Goal: Task Accomplishment & Management: Use online tool/utility

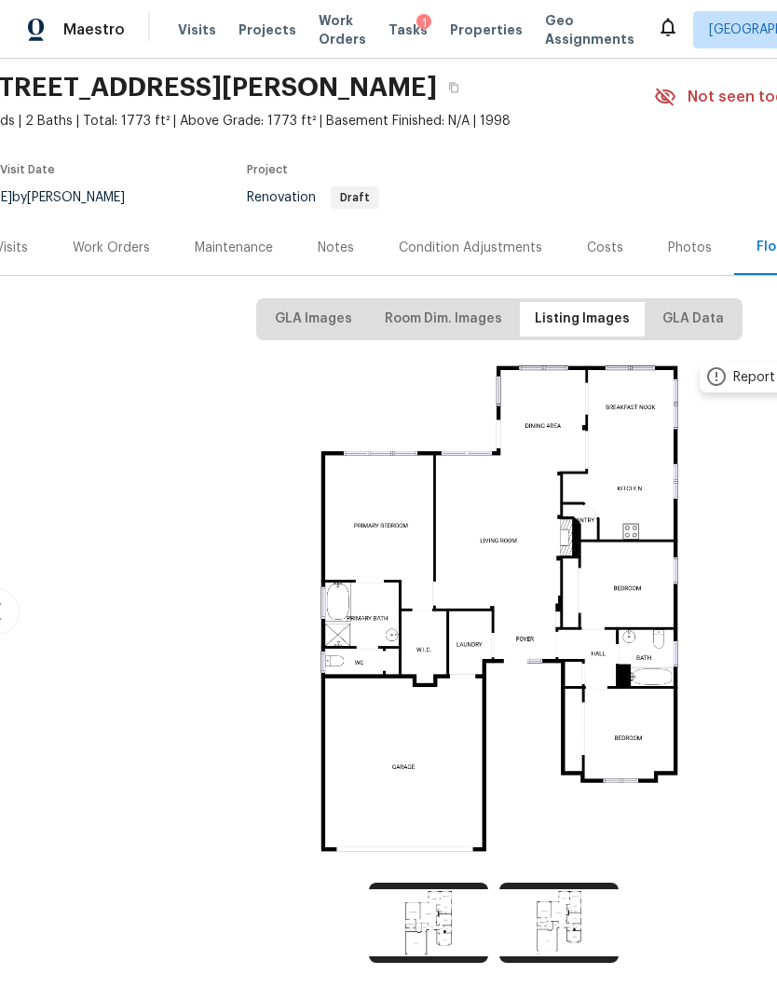
scroll to position [64, 22]
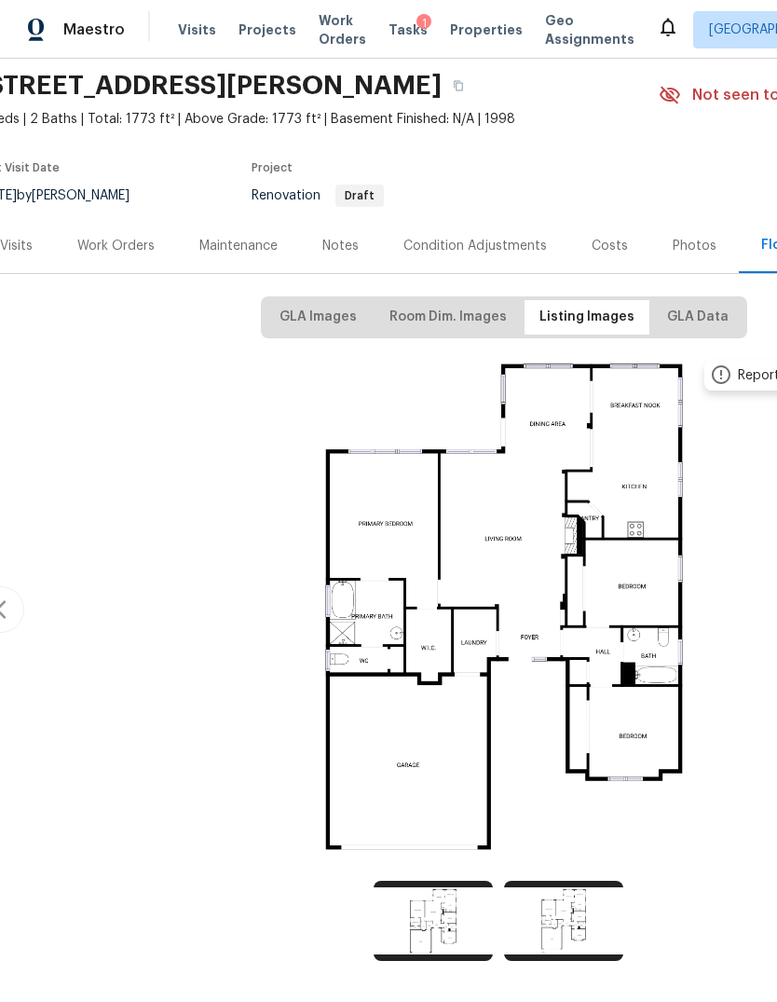
click at [142, 270] on div "Work Orders" at bounding box center [116, 245] width 122 height 55
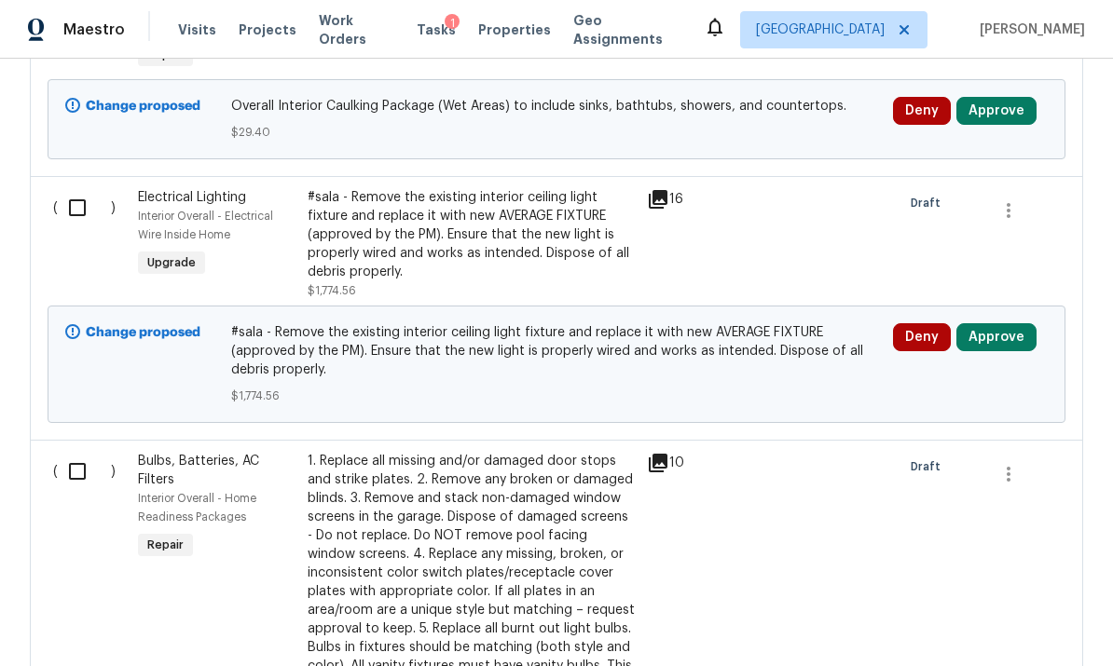
scroll to position [1175, 0]
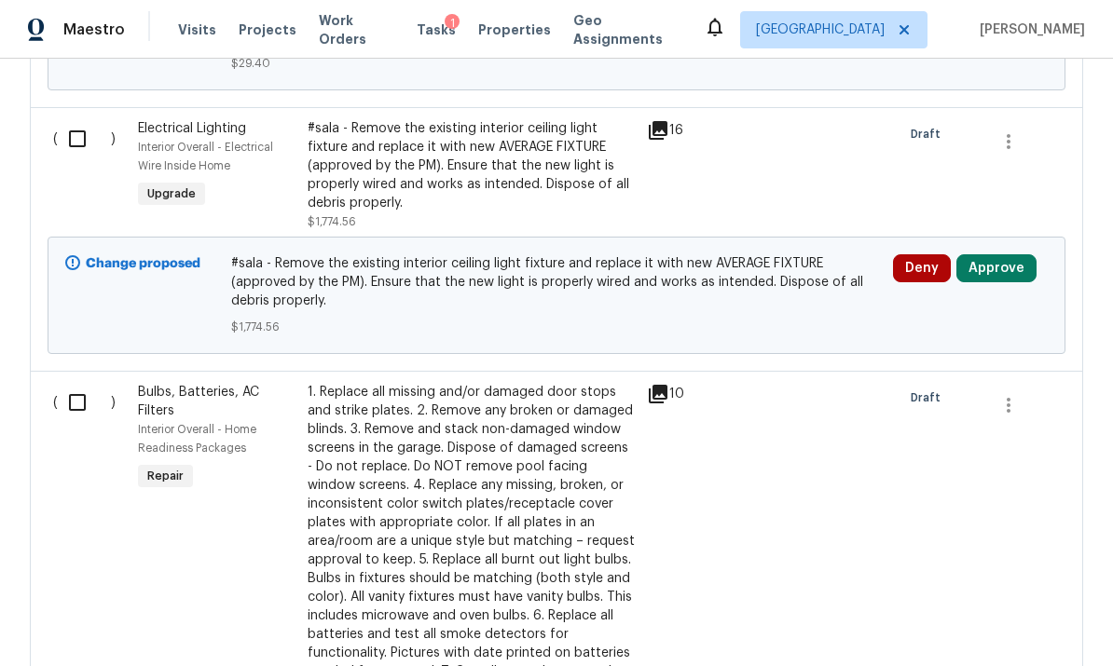
click at [357, 188] on div "#sala - Remove the existing interior ceiling light fixture and replace it with …" at bounding box center [472, 165] width 328 height 93
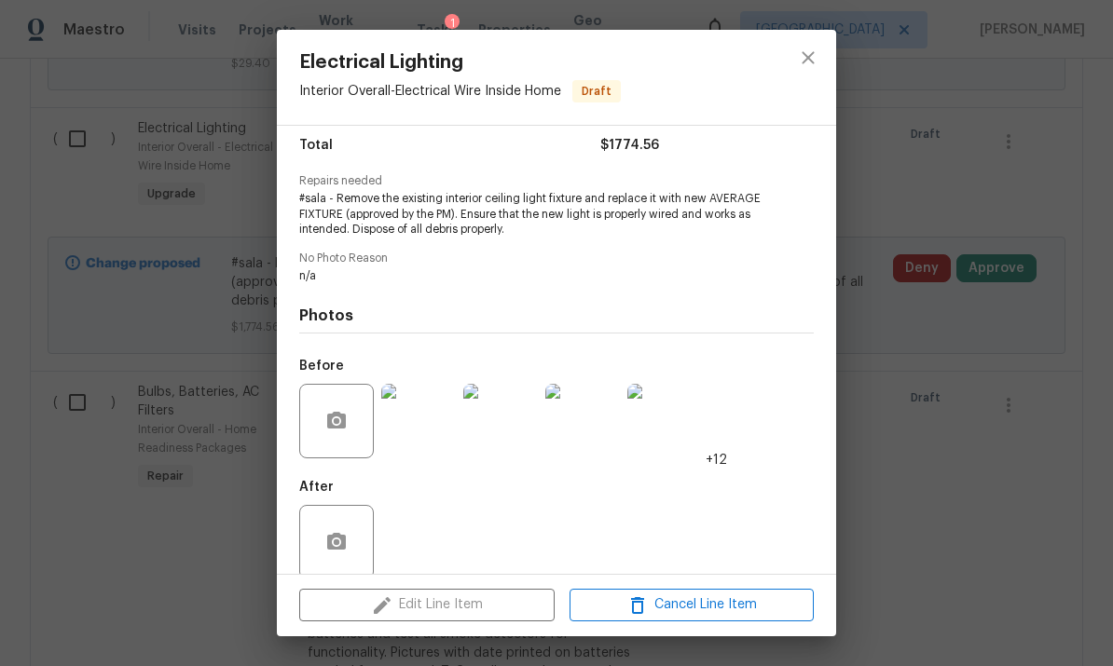
scroll to position [158, 0]
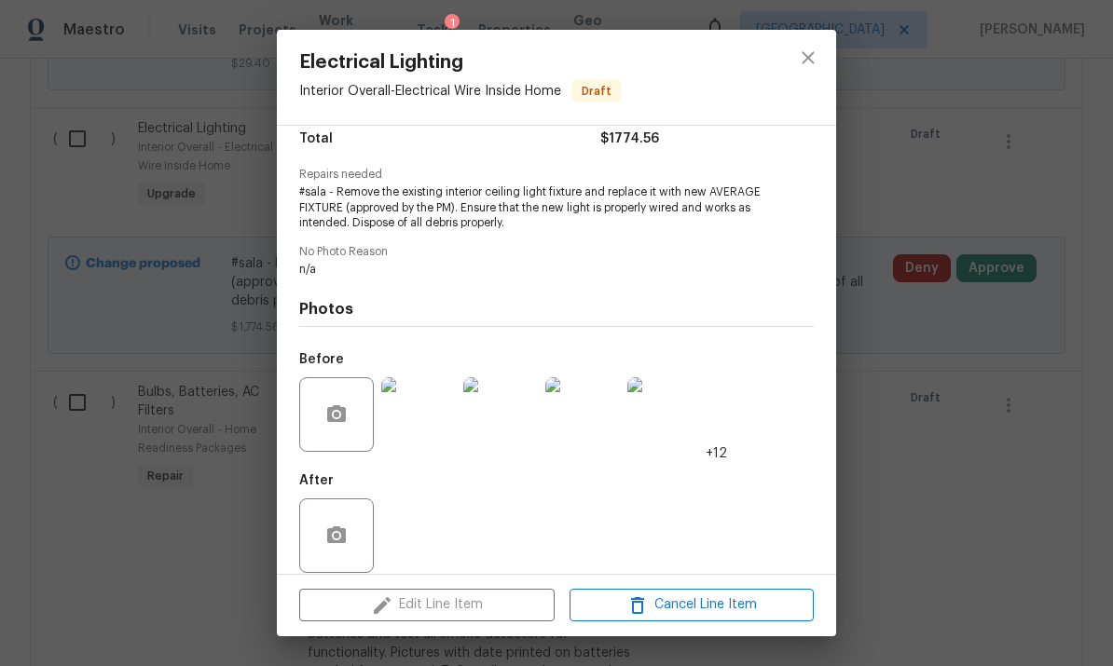
click at [776, 406] on div "Electrical Lighting Interior Overall - Electrical Wire Inside Home Draft Vendor…" at bounding box center [556, 333] width 1113 height 666
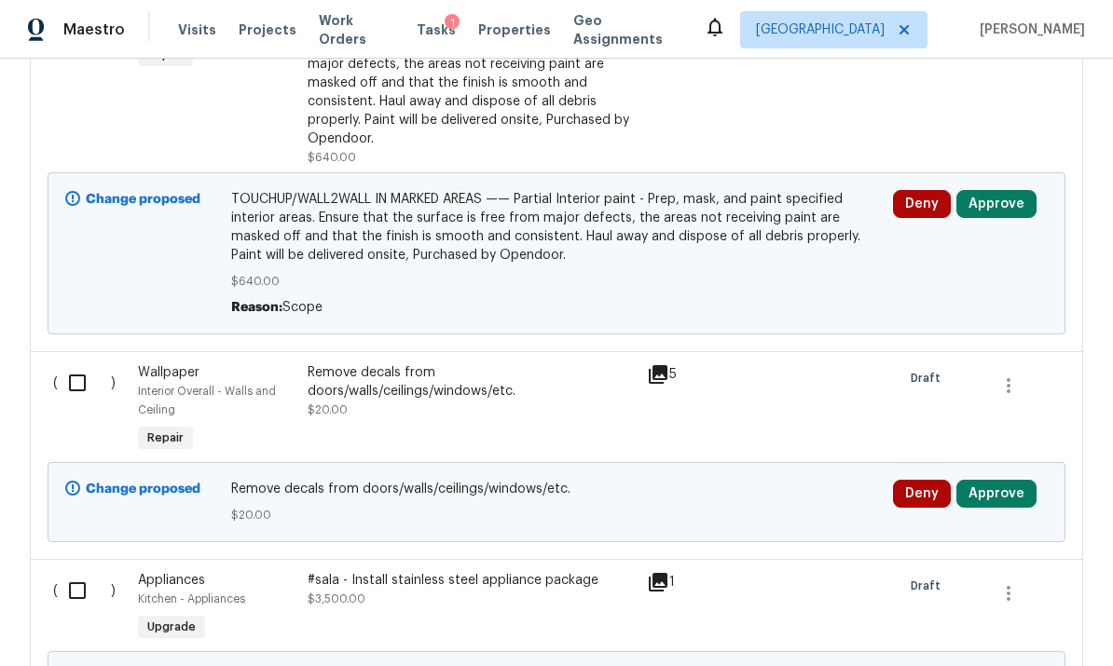
scroll to position [3640, 0]
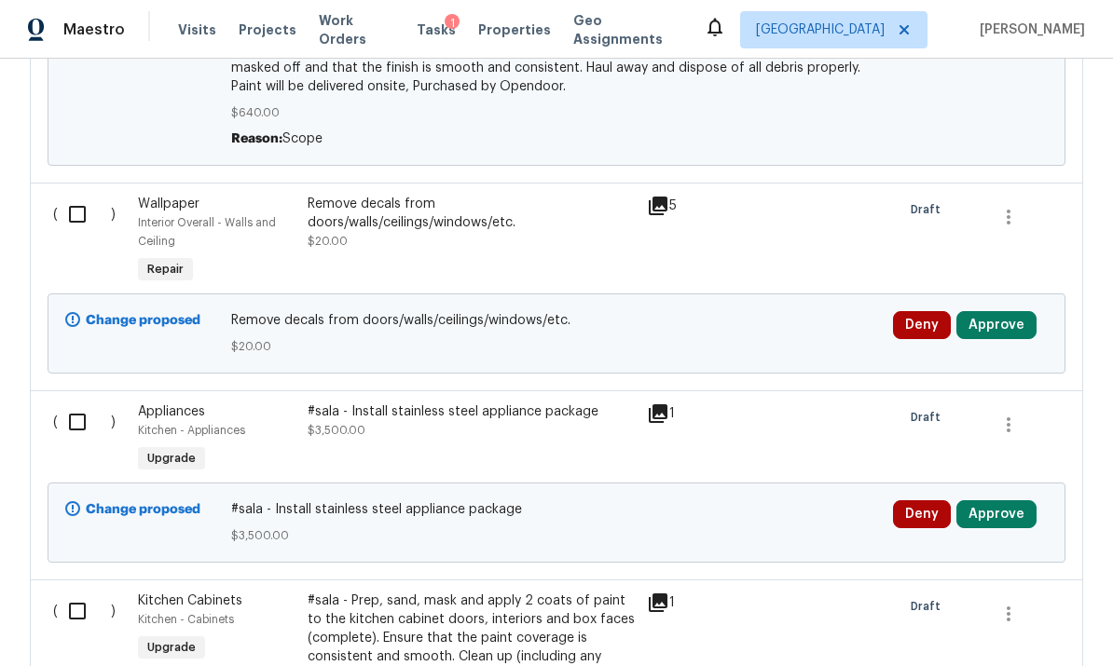
click at [350, 428] on span "$3,500.00" at bounding box center [337, 430] width 58 height 11
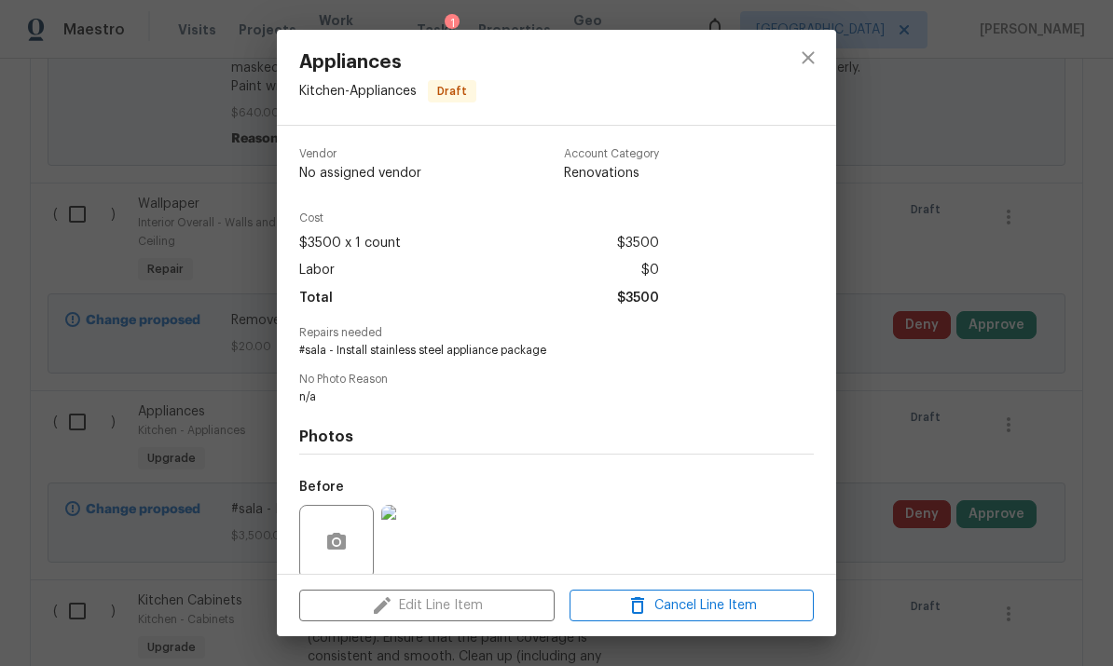
click at [776, 337] on div "Appliances Kitchen - Appliances Draft Vendor No assigned vendor Account Categor…" at bounding box center [556, 333] width 1113 height 666
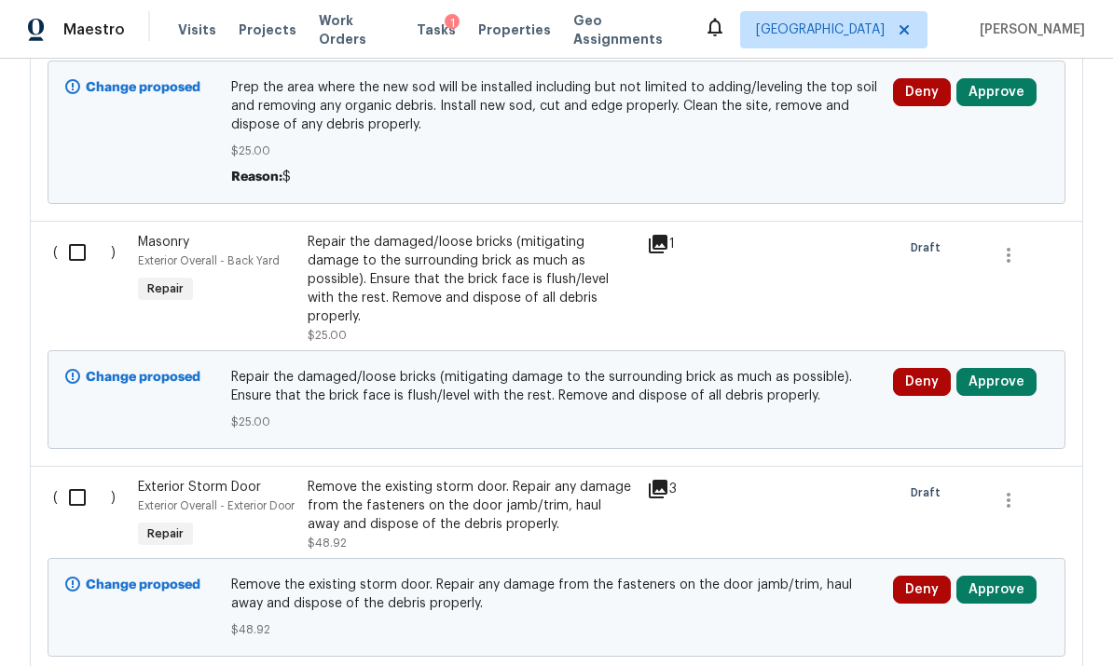
scroll to position [4789, 0]
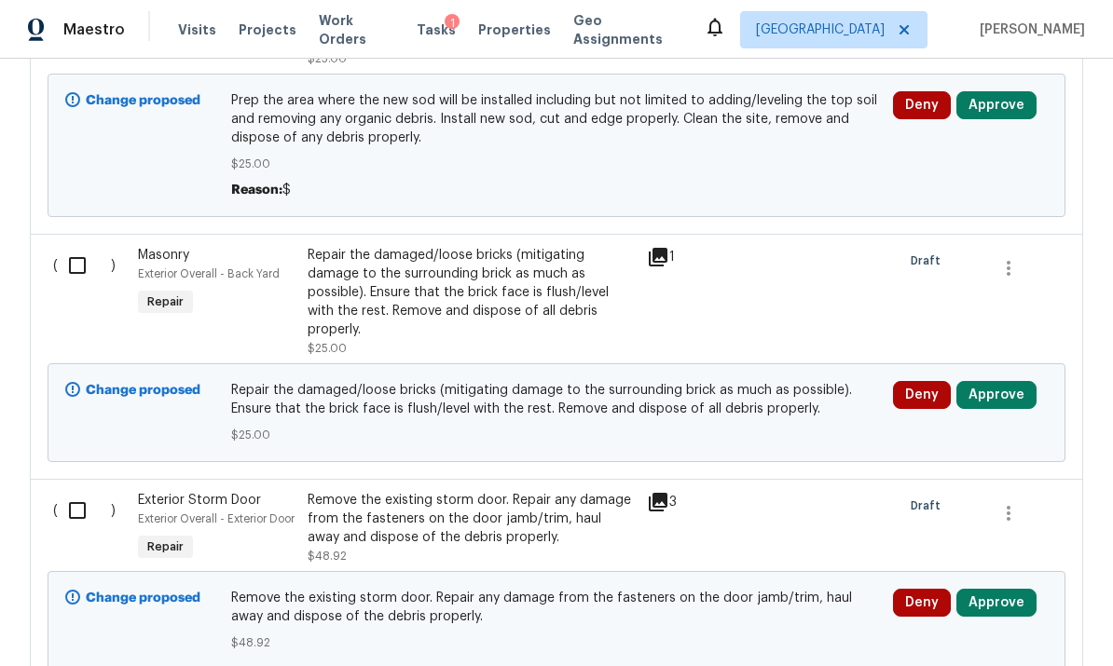
click at [352, 289] on div "Repair the damaged/loose bricks (mitigating damage to the surrounding brick as …" at bounding box center [472, 292] width 328 height 93
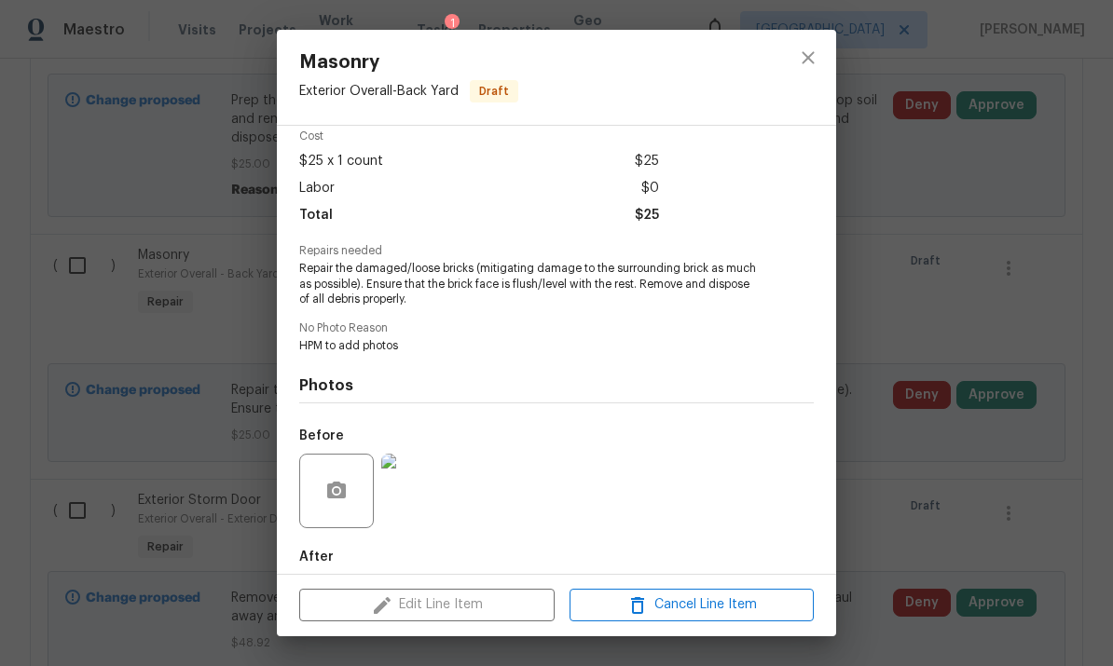
scroll to position [88, 0]
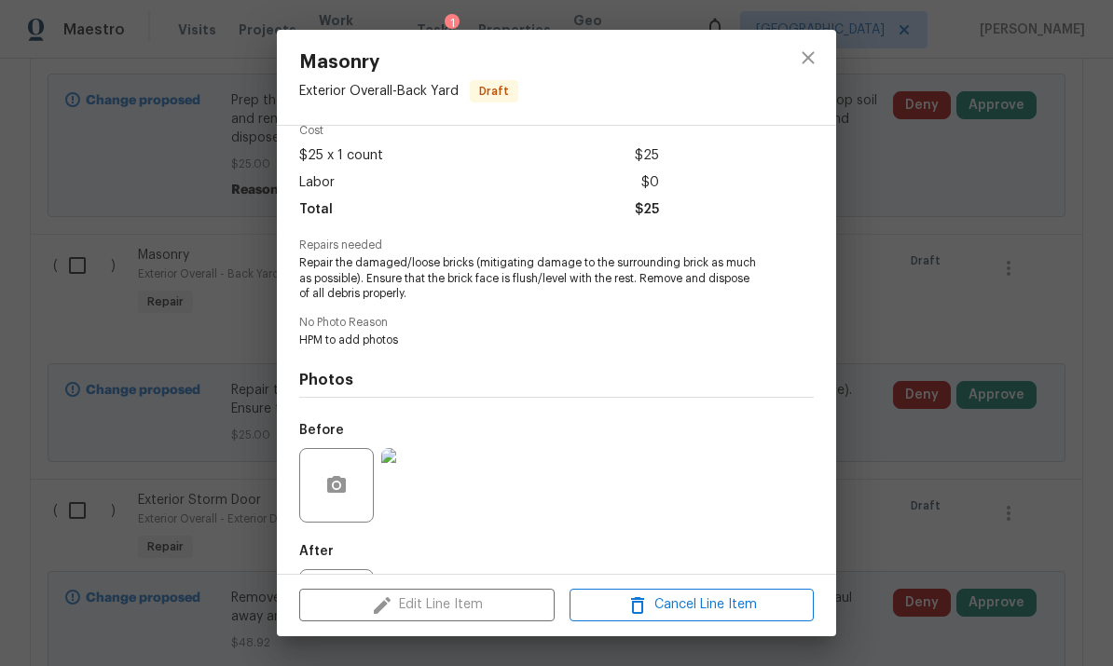
click at [414, 505] on img at bounding box center [418, 485] width 75 height 75
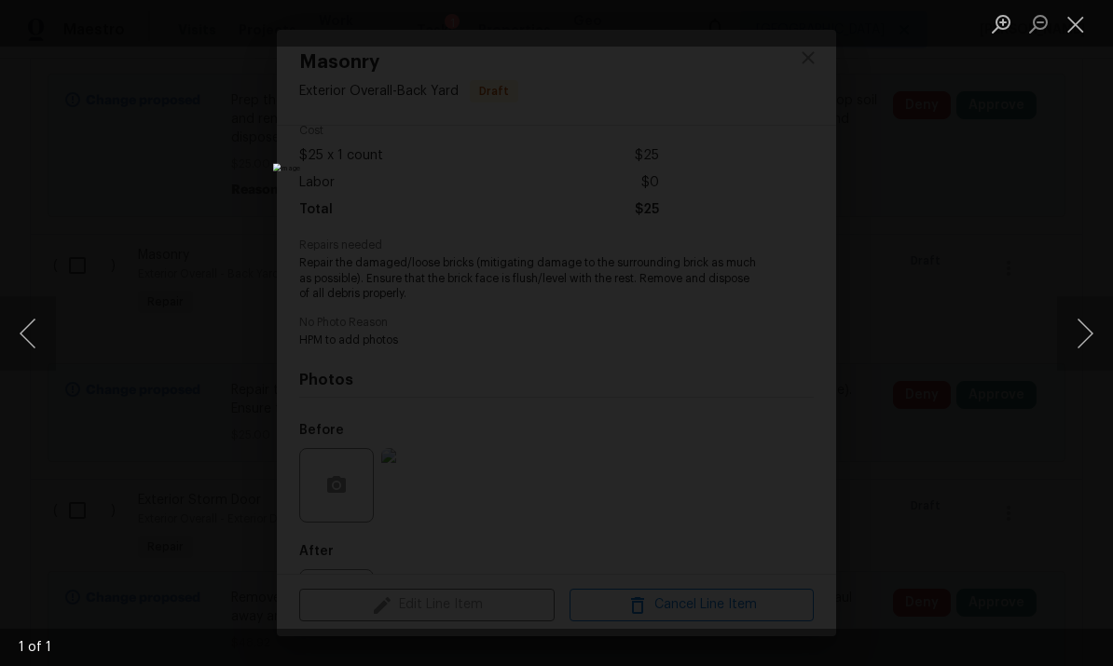
click at [776, 269] on div "Lightbox" at bounding box center [556, 333] width 1113 height 666
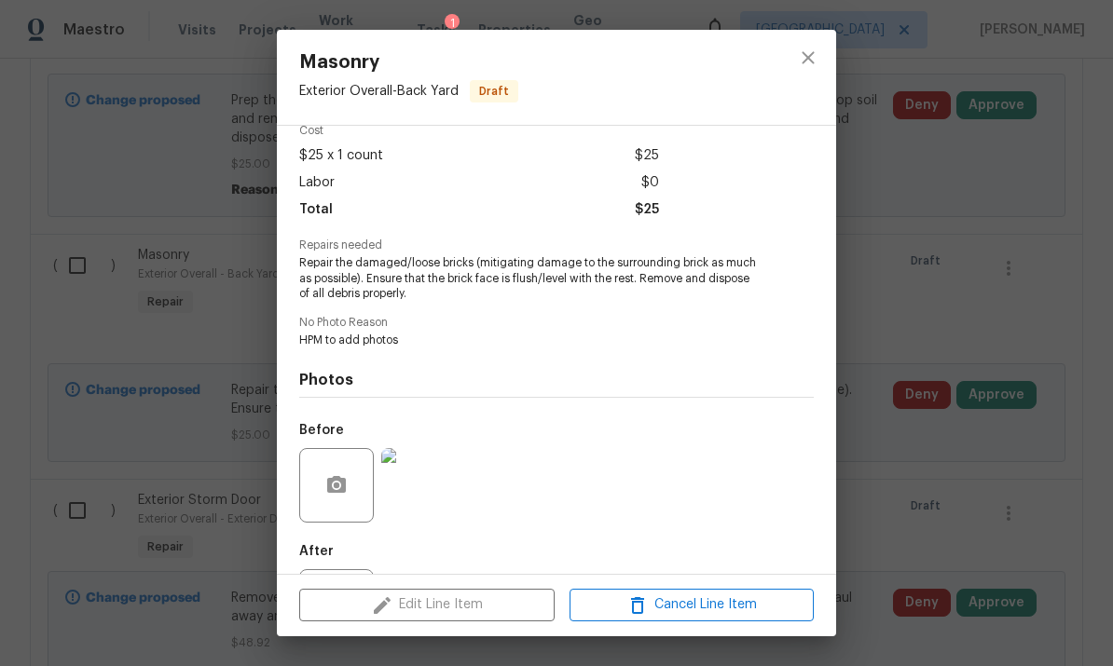
click at [776, 287] on div "Masonry Exterior Overall - Back Yard Draft Vendor No assigned vendor Account Ca…" at bounding box center [556, 333] width 1113 height 666
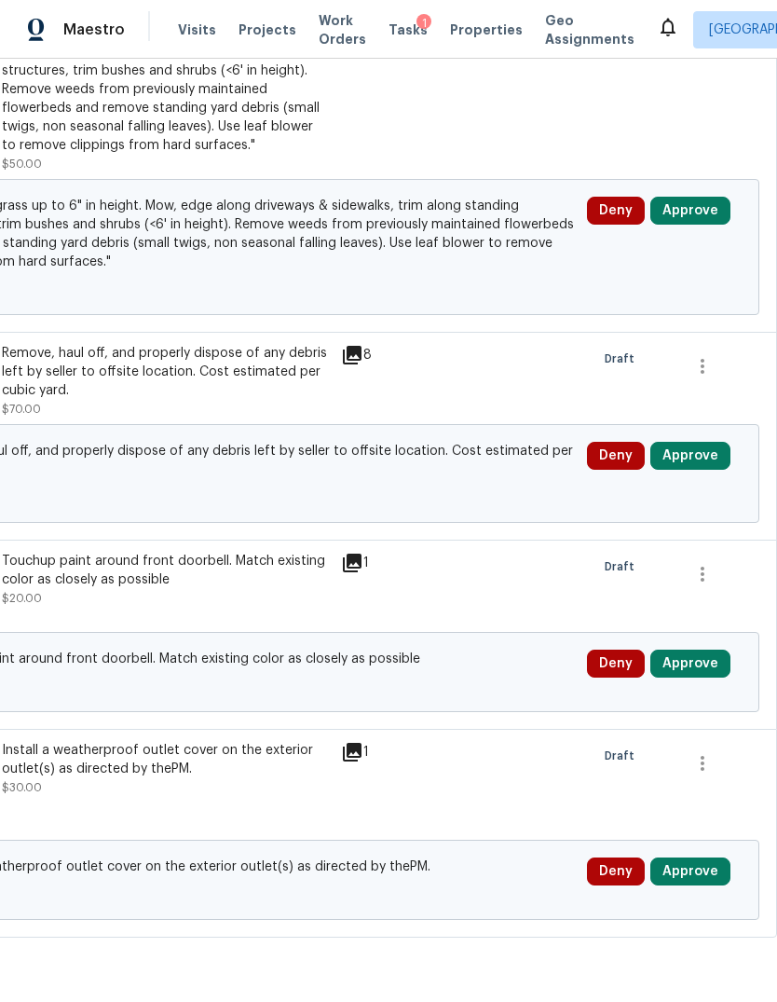
scroll to position [5897, 276]
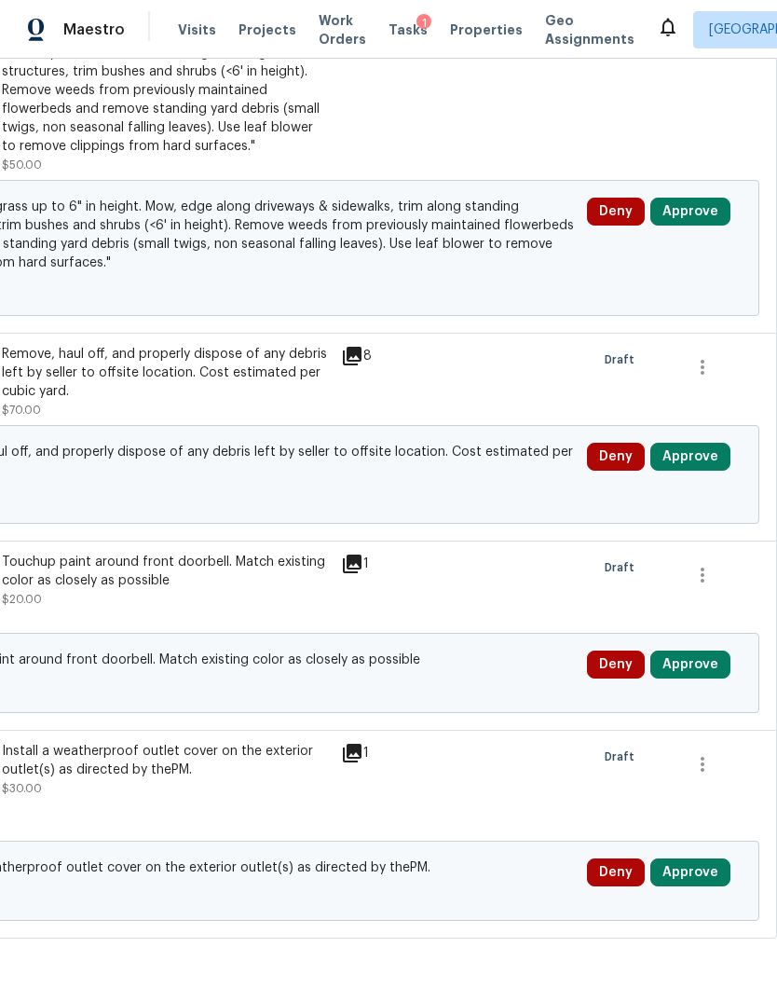
click at [700, 871] on button "Approve" at bounding box center [690, 872] width 80 height 28
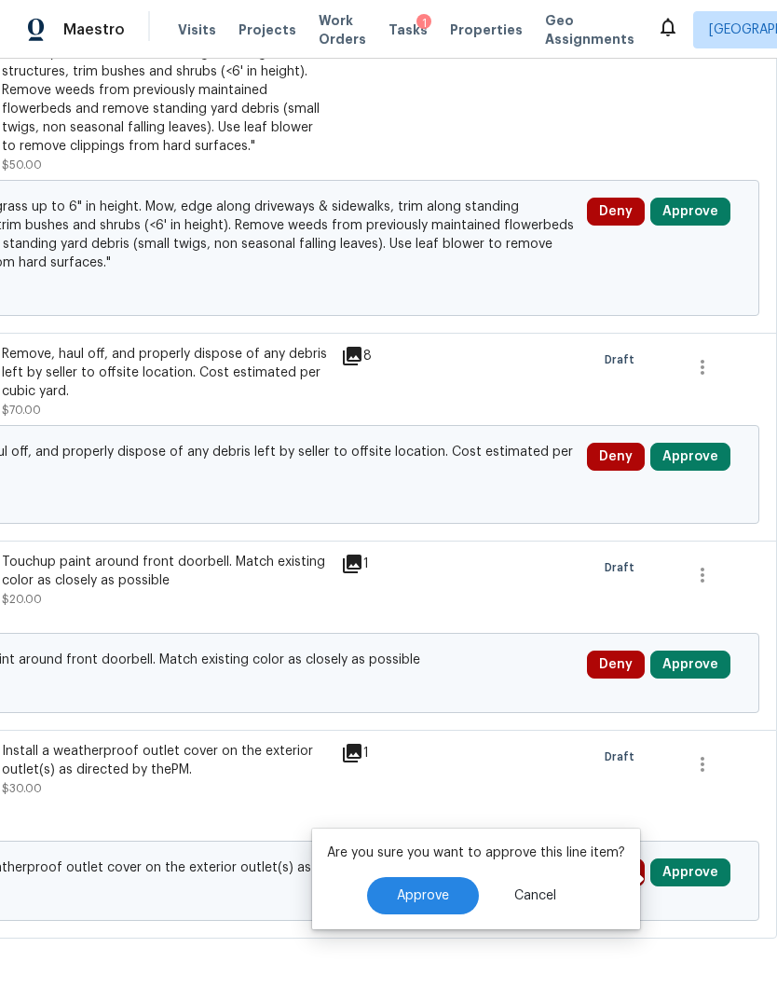
click at [461, 856] on div "Are you sure you want to approve this line item? Approve Cancel" at bounding box center [476, 878] width 328 height 101
click at [426, 877] on button "Approve" at bounding box center [423, 895] width 112 height 37
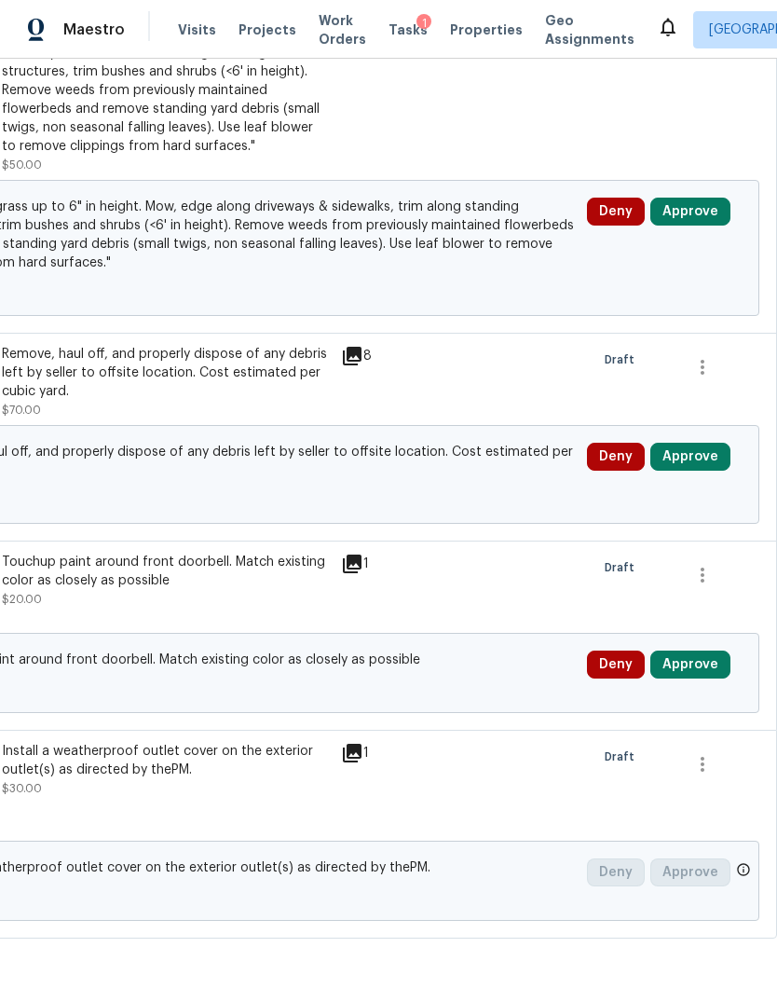
click at [712, 668] on button "Approve" at bounding box center [690, 664] width 80 height 28
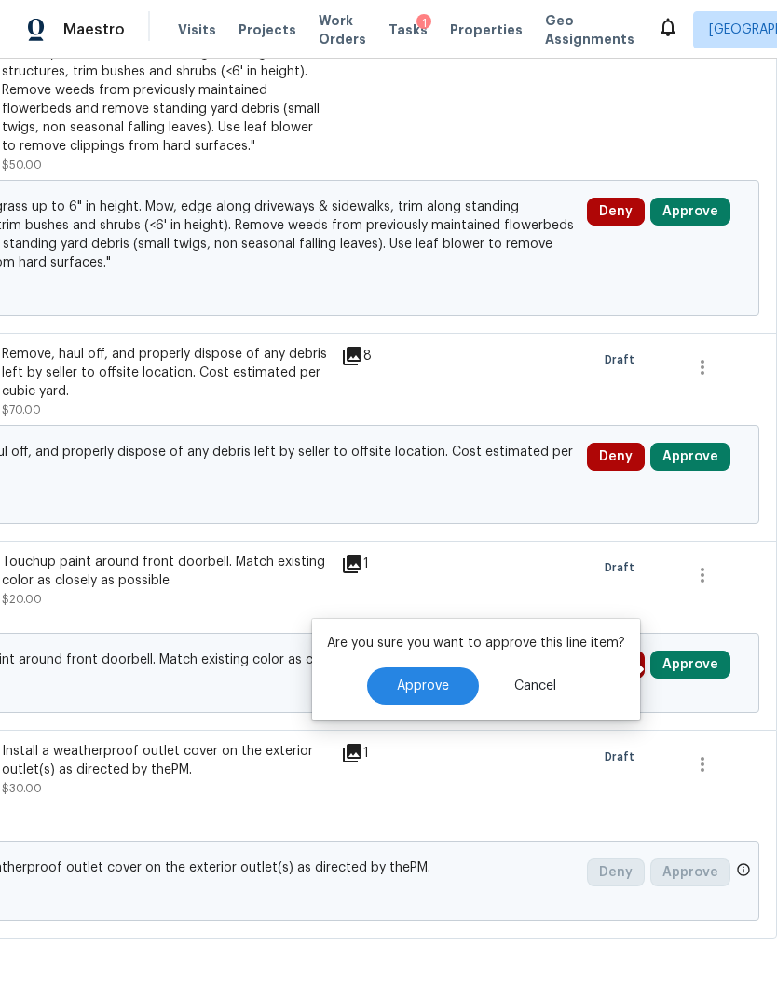
click at [413, 689] on button "Approve" at bounding box center [423, 685] width 112 height 37
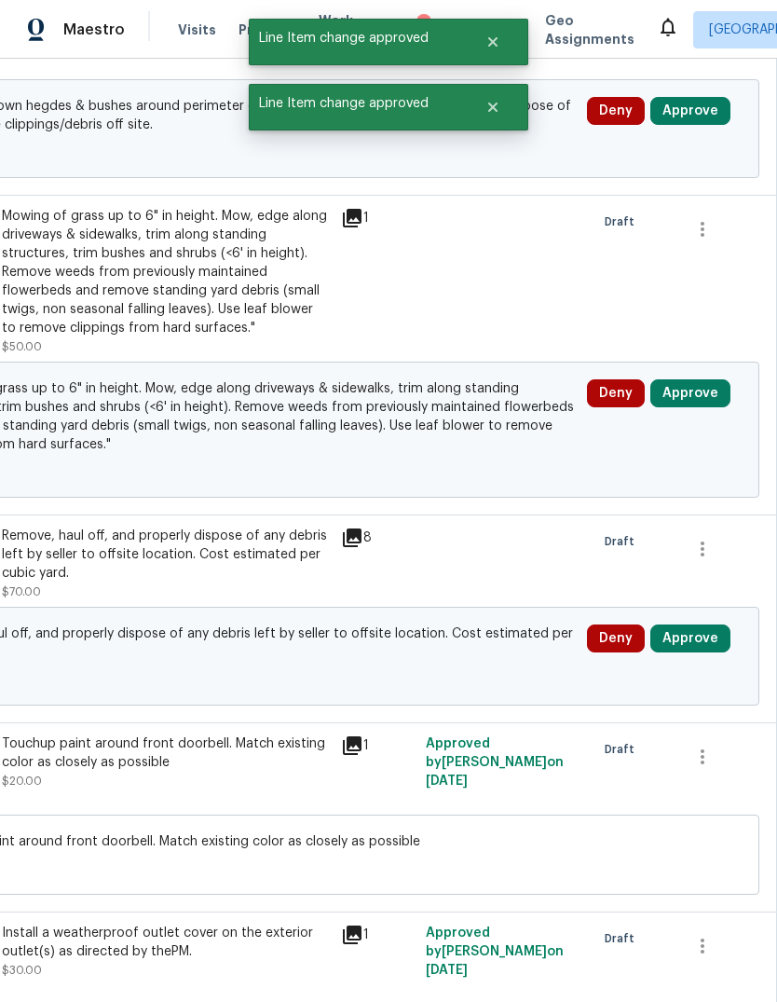
click at [709, 634] on button "Approve" at bounding box center [690, 638] width 80 height 28
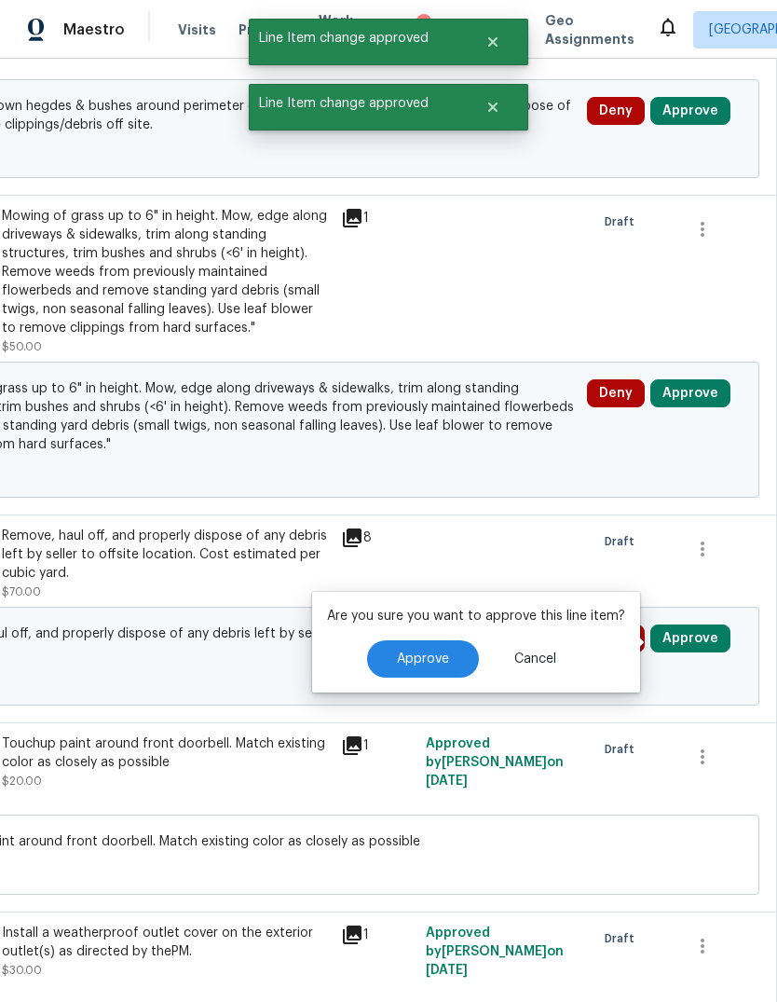
click at [441, 658] on button "Approve" at bounding box center [423, 658] width 112 height 37
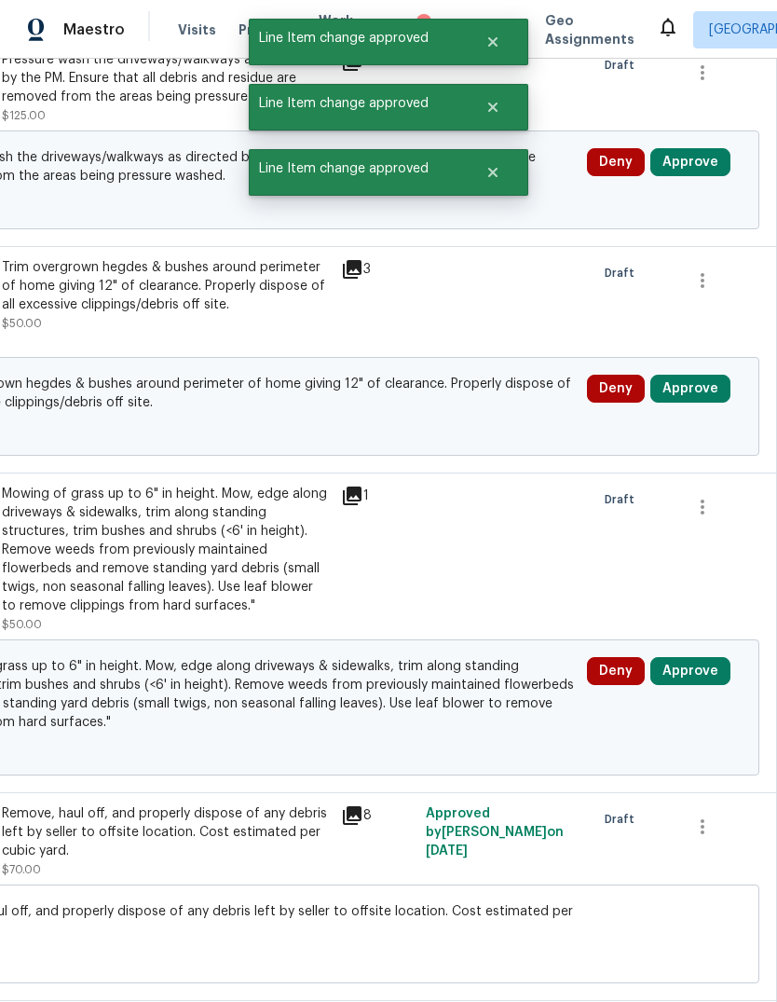
click at [700, 670] on button "Approve" at bounding box center [690, 671] width 80 height 28
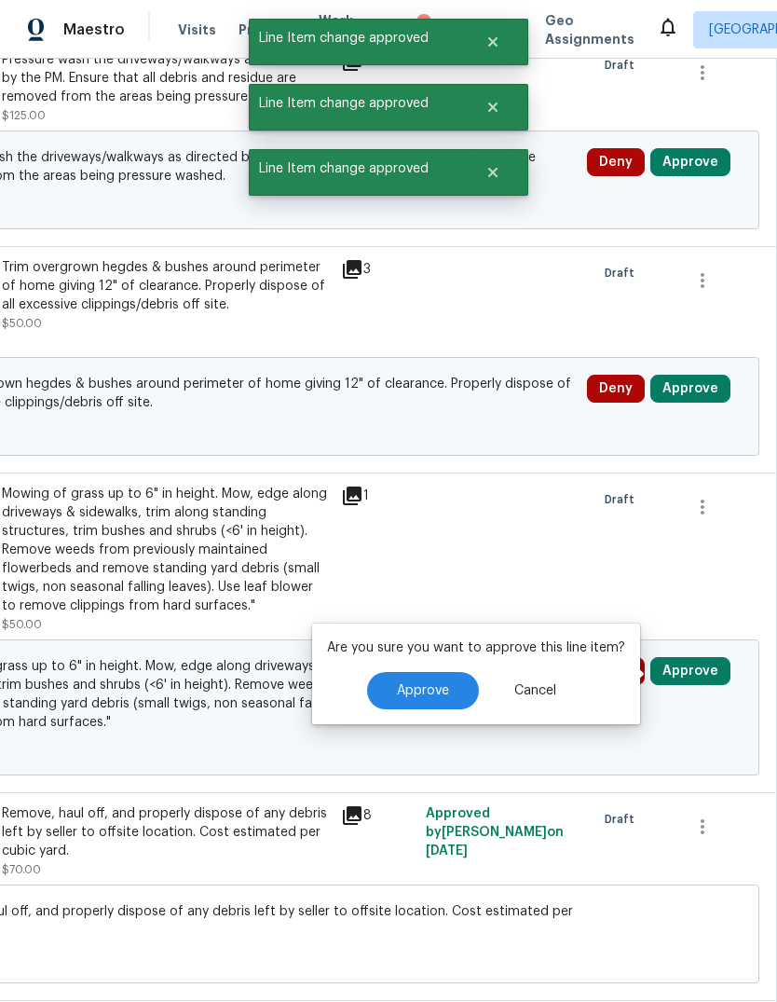
click at [431, 684] on span "Approve" at bounding box center [423, 691] width 52 height 14
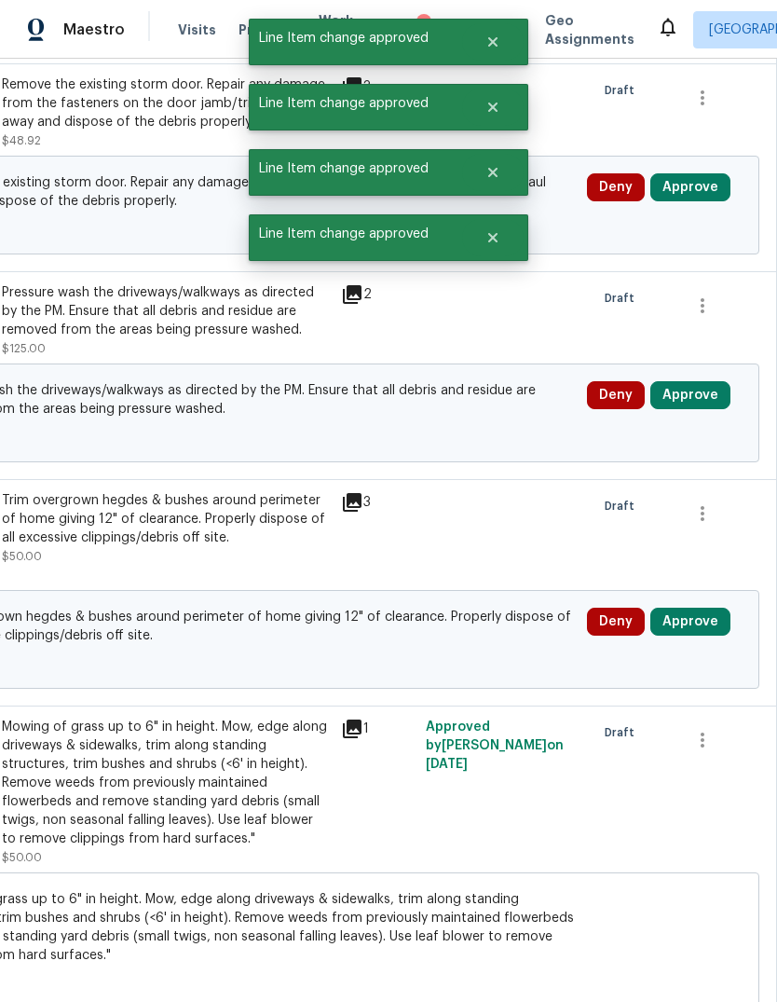
scroll to position [5204, 276]
click at [706, 620] on button "Approve" at bounding box center [690, 622] width 80 height 28
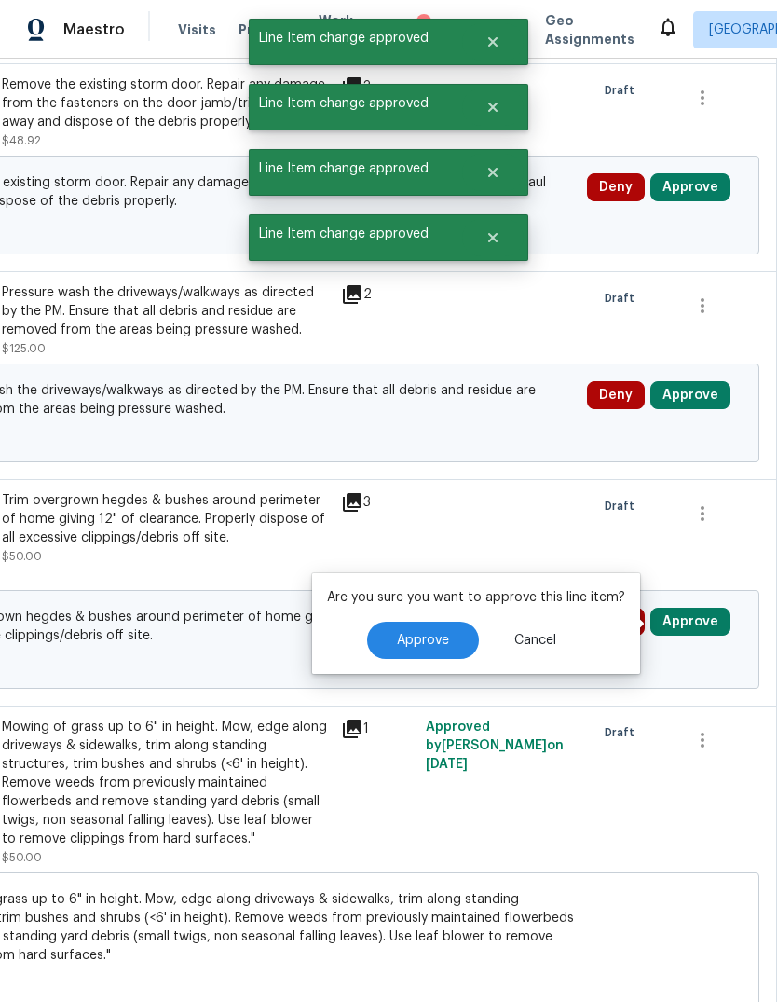
click at [423, 634] on span "Approve" at bounding box center [423, 641] width 52 height 14
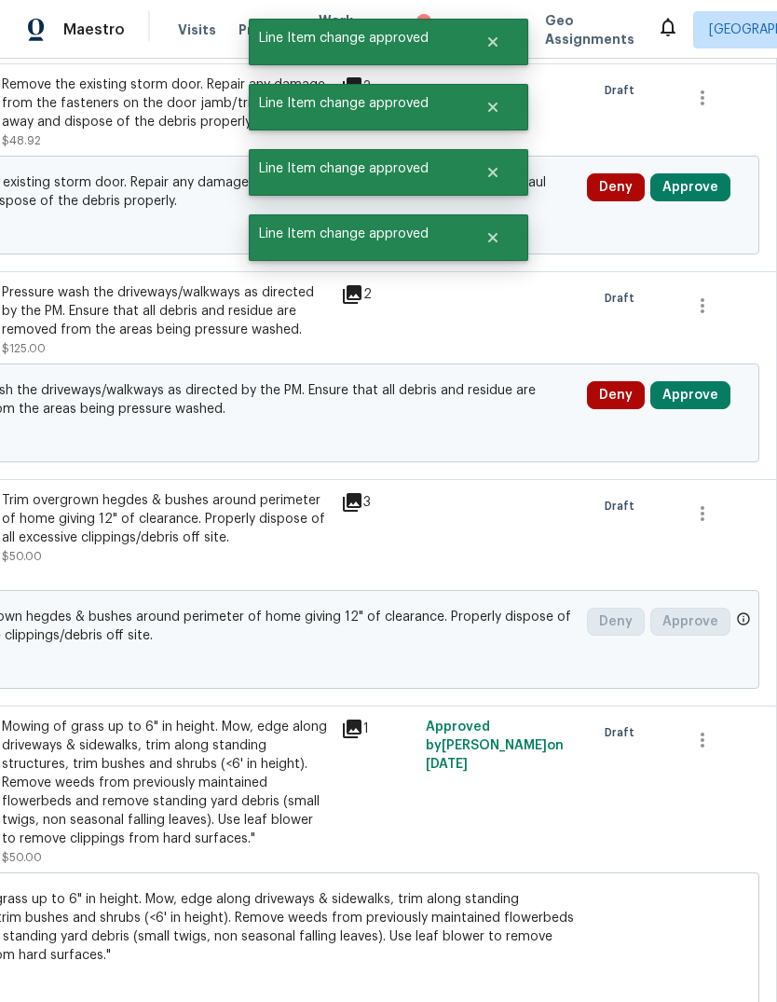
click at [723, 381] on button "Approve" at bounding box center [690, 395] width 80 height 28
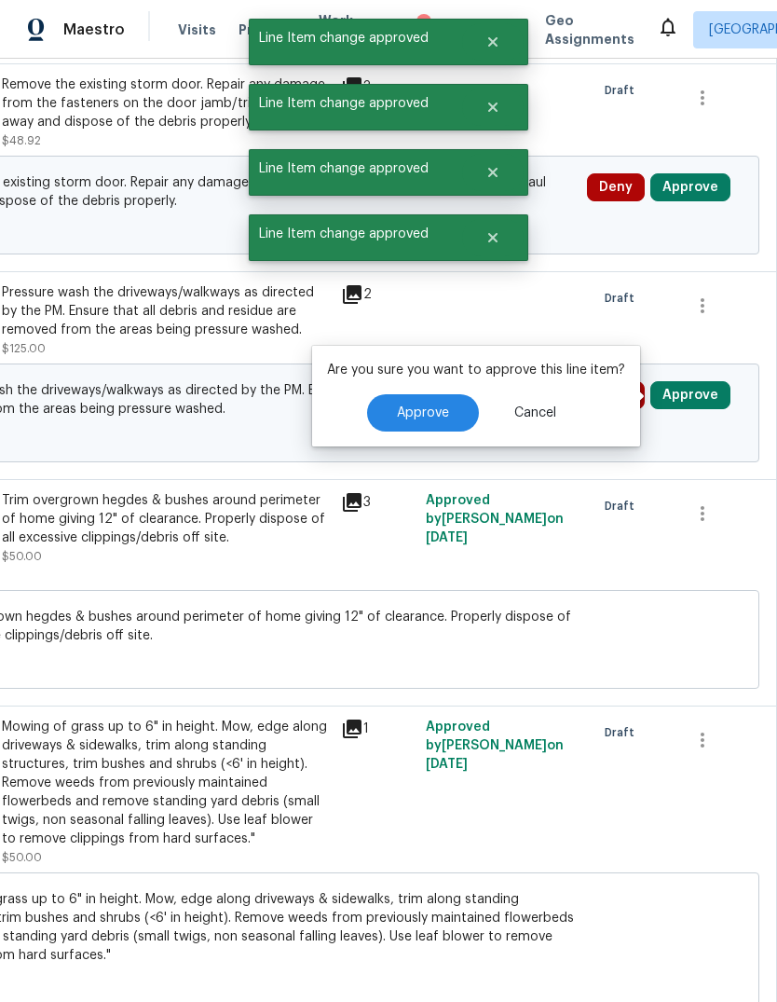
click at [450, 417] on button "Approve" at bounding box center [423, 412] width 112 height 37
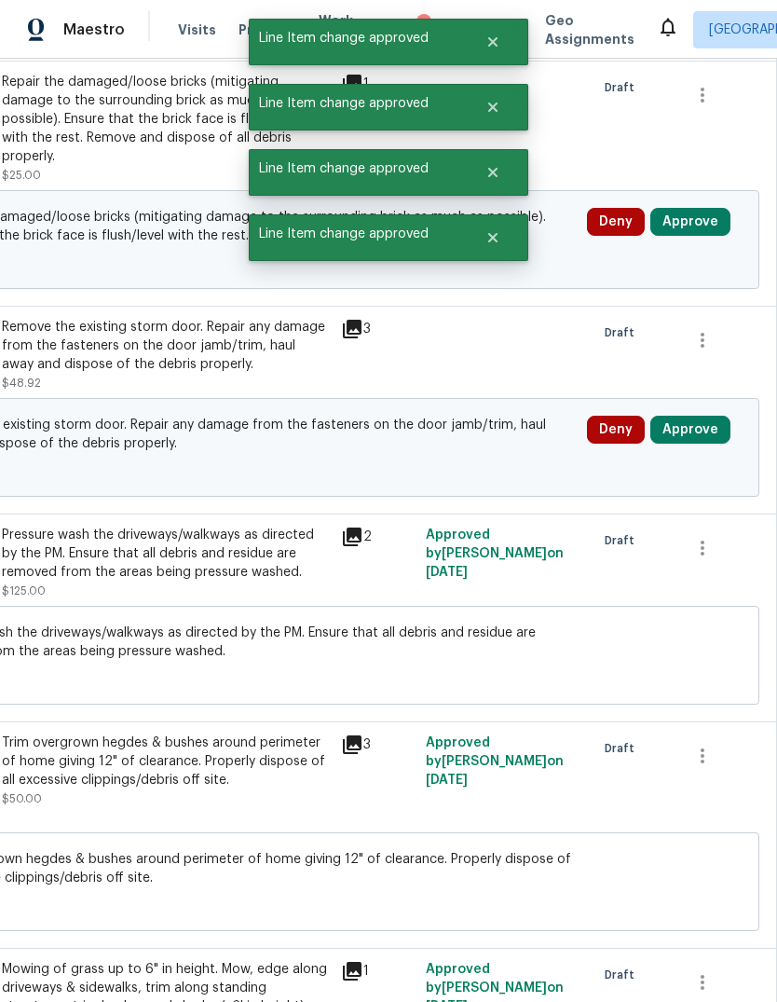
scroll to position [4962, 276]
click at [703, 430] on button "Approve" at bounding box center [690, 430] width 80 height 28
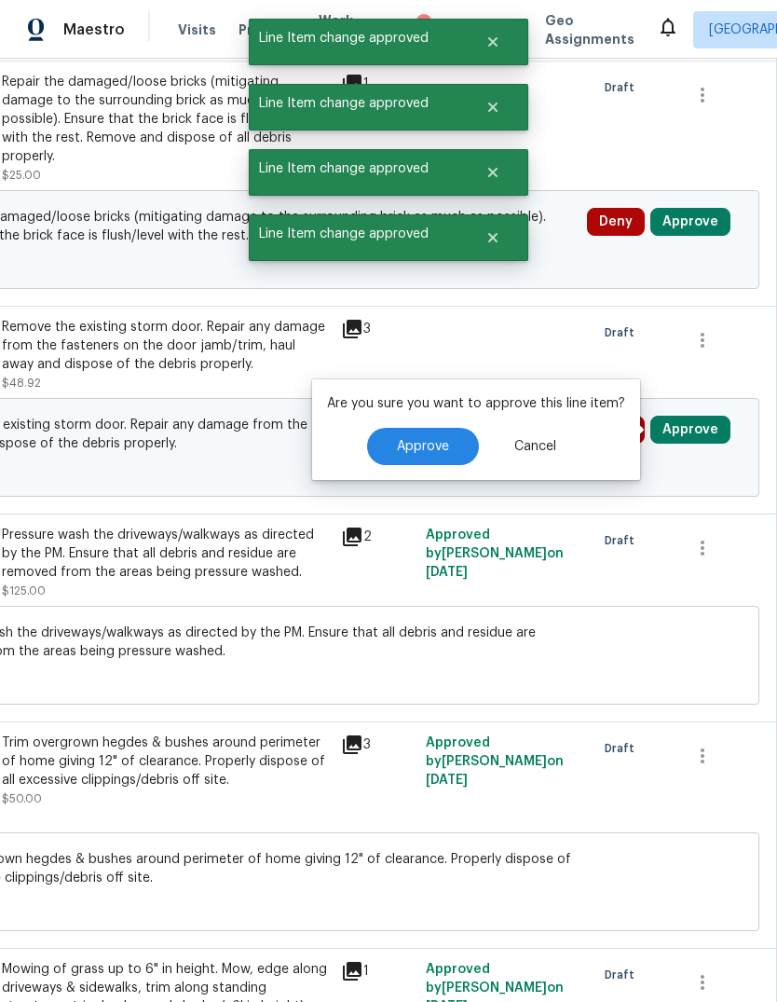
click at [437, 440] on span "Approve" at bounding box center [423, 447] width 52 height 14
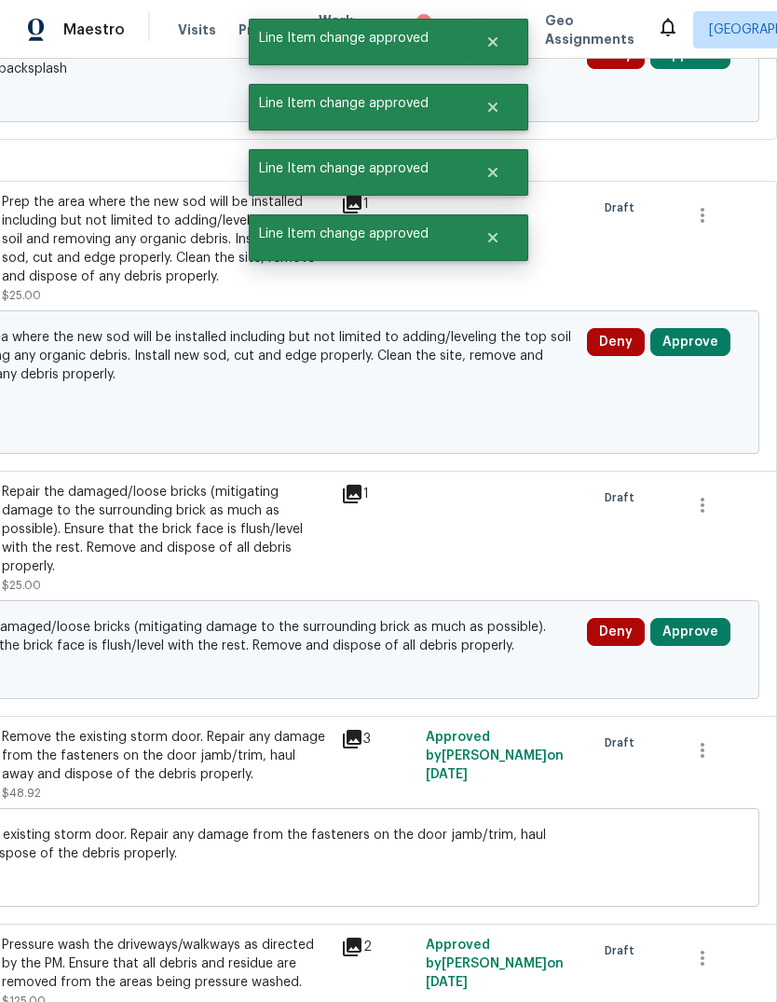
scroll to position [4552, 276]
click at [690, 618] on button "Approve" at bounding box center [690, 632] width 80 height 28
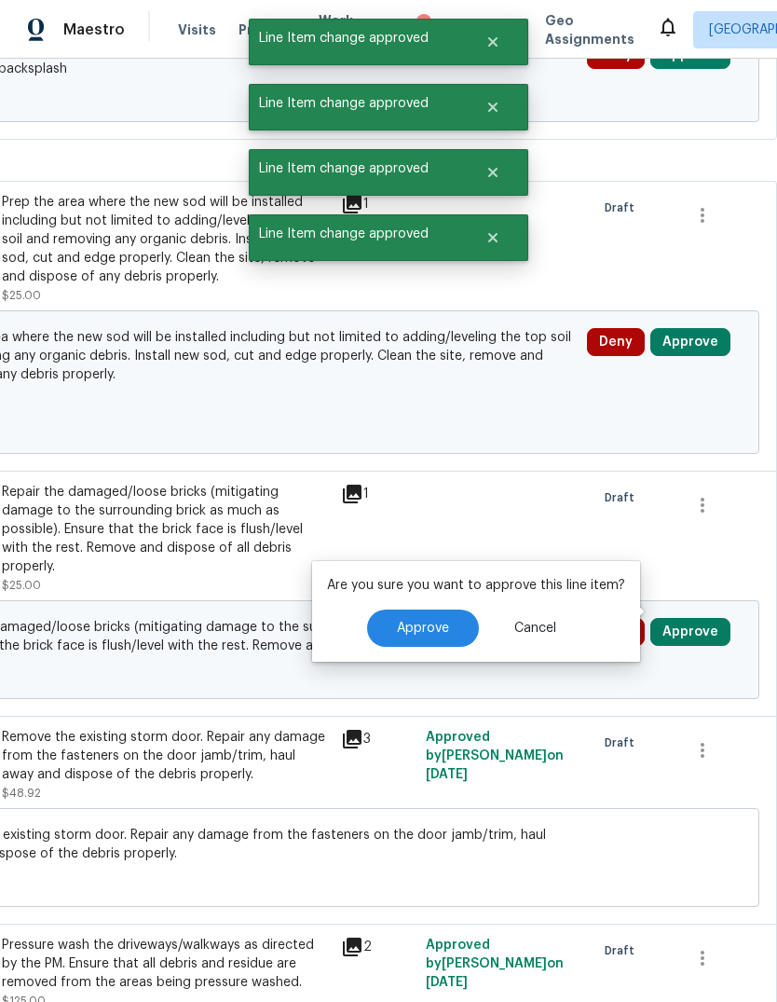
click at [424, 622] on span "Approve" at bounding box center [423, 629] width 52 height 14
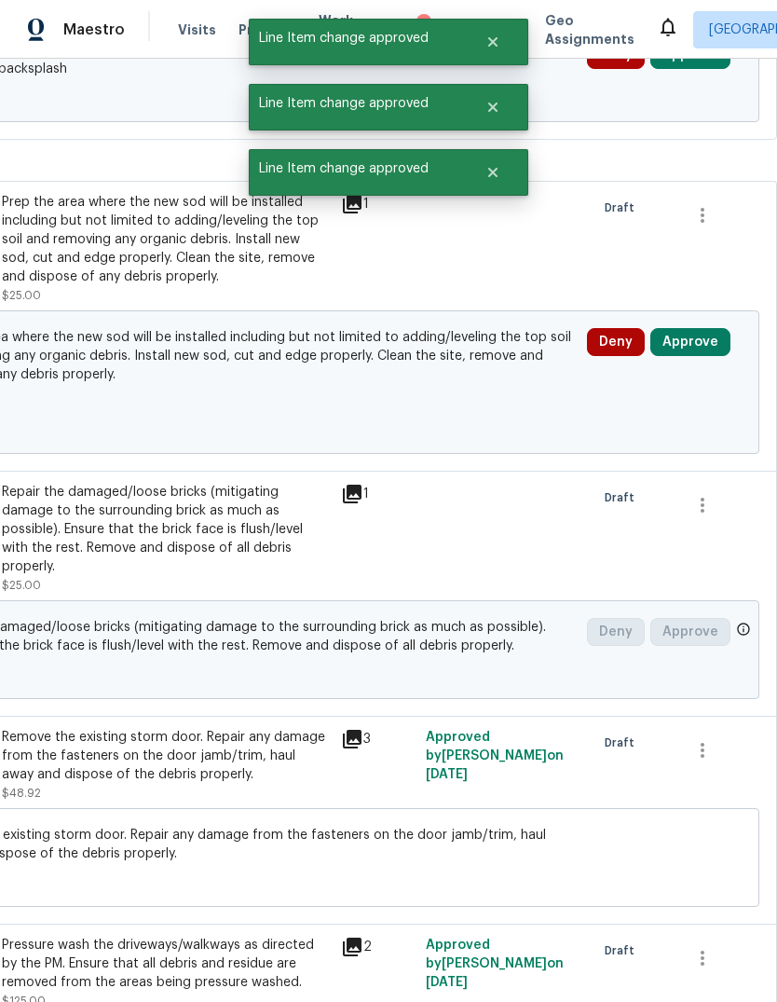
click at [706, 330] on button "Approve" at bounding box center [690, 342] width 80 height 28
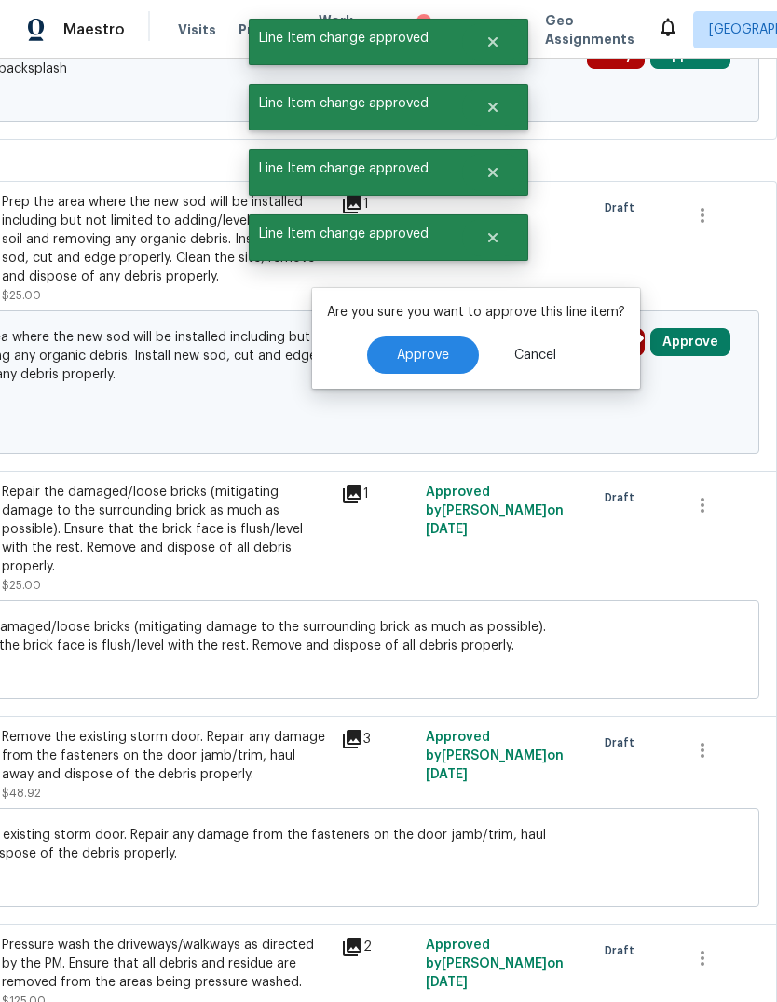
click at [428, 352] on span "Approve" at bounding box center [423, 356] width 52 height 14
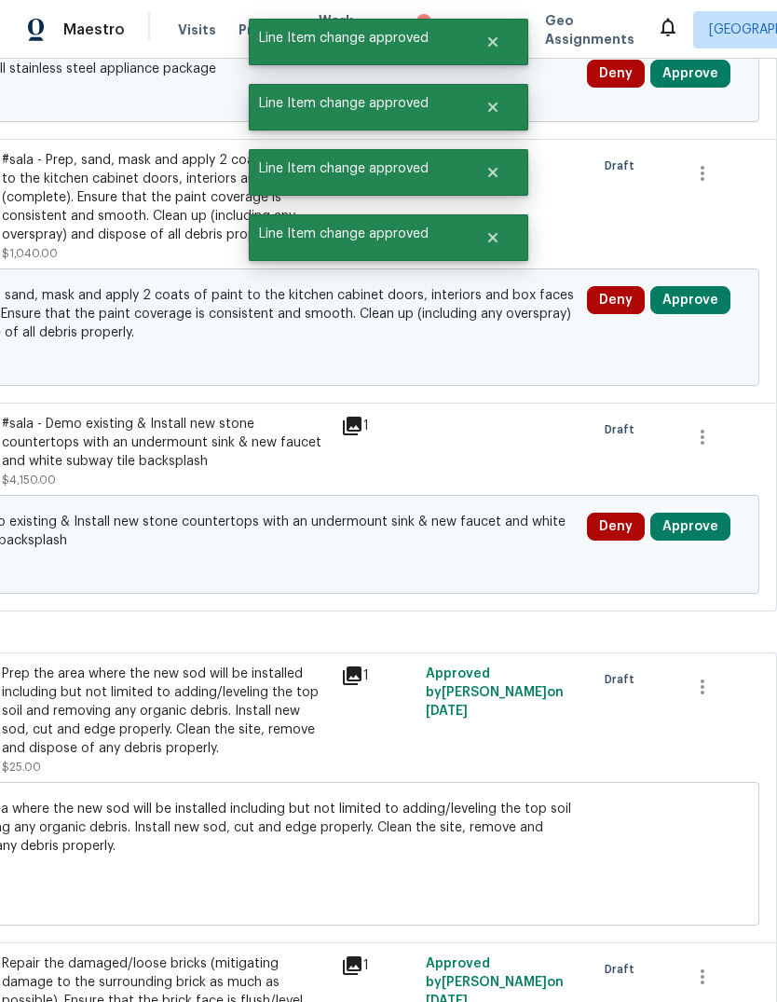
scroll to position [4081, 276]
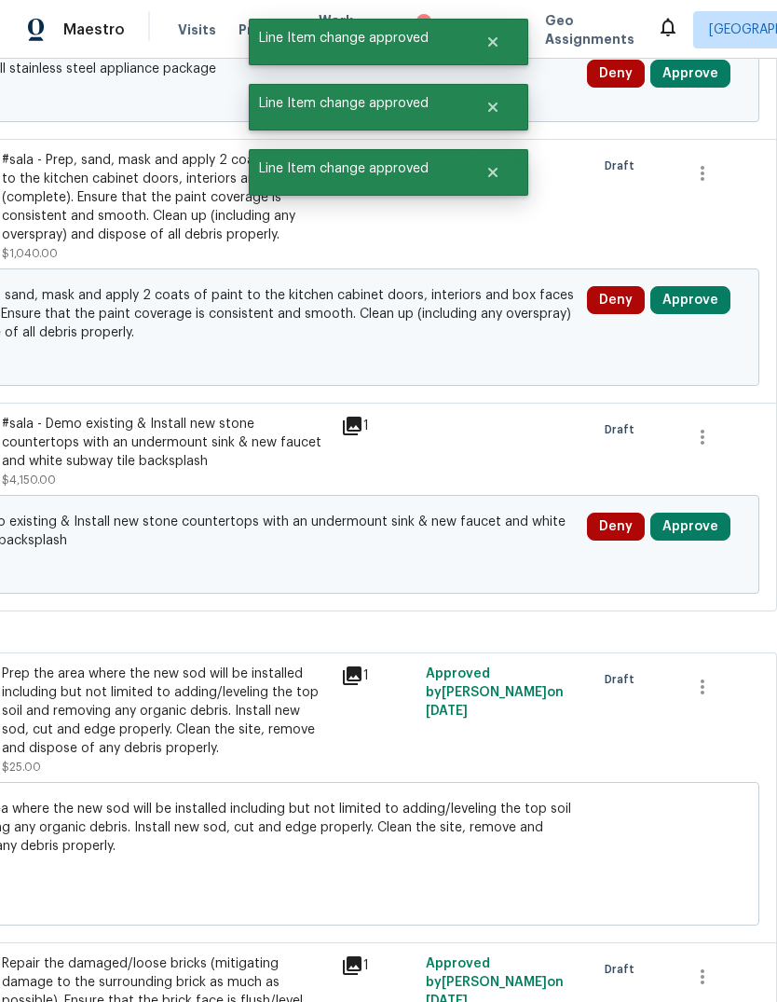
click at [700, 523] on button "Approve" at bounding box center [690, 527] width 80 height 28
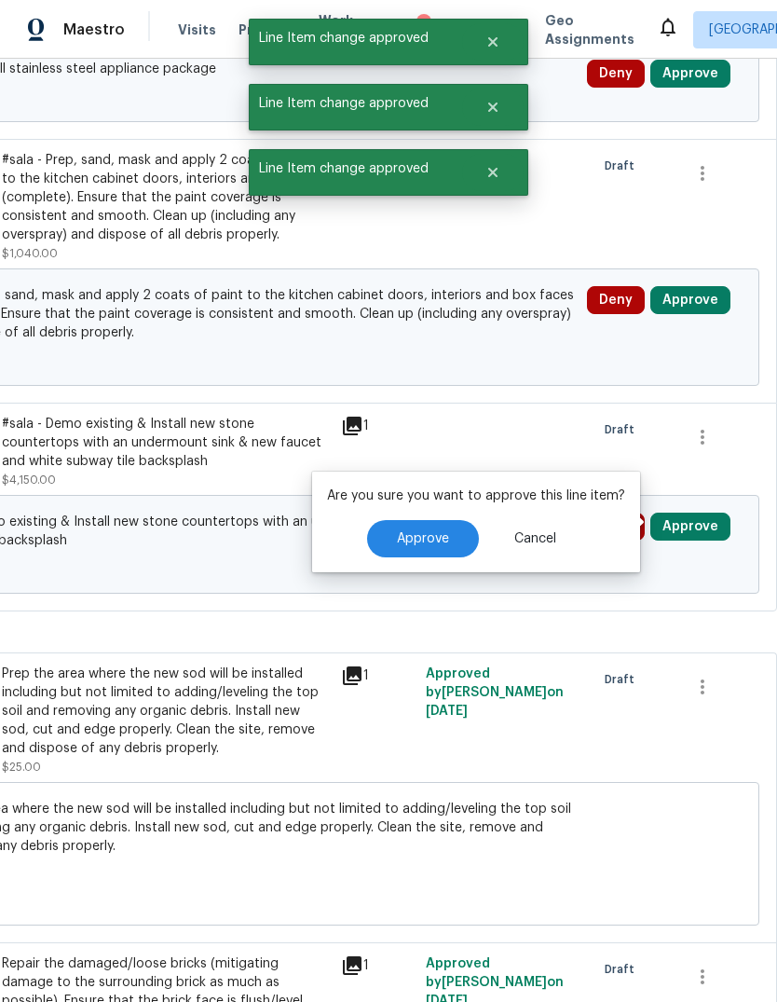
click at [432, 532] on span "Approve" at bounding box center [423, 539] width 52 height 14
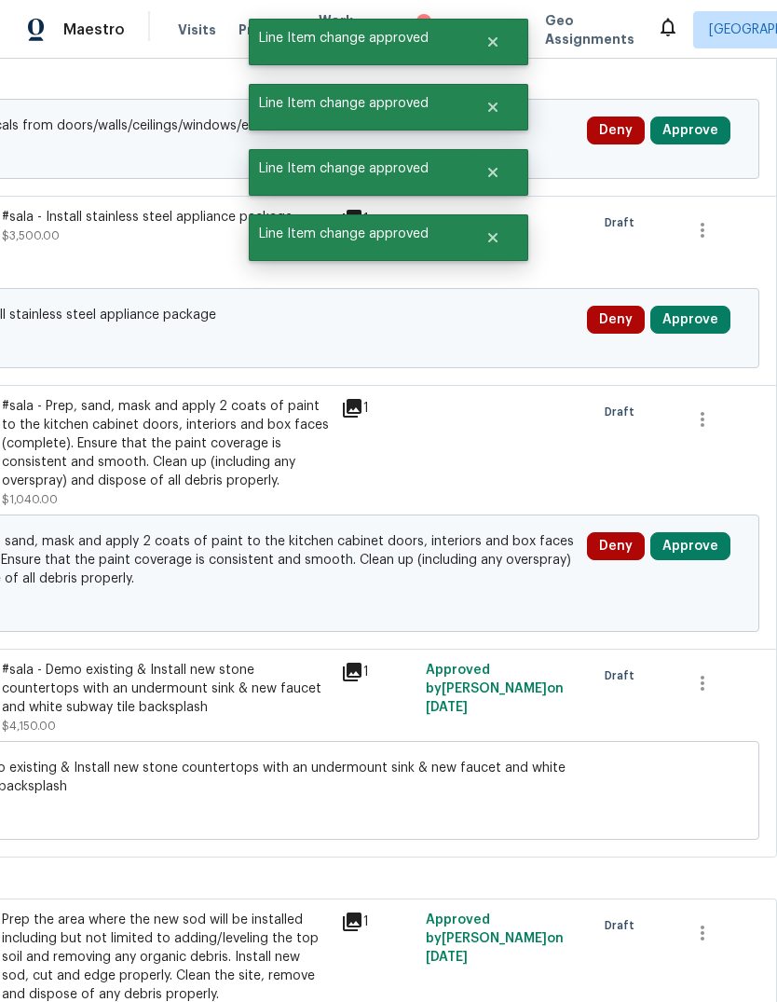
scroll to position [3835, 276]
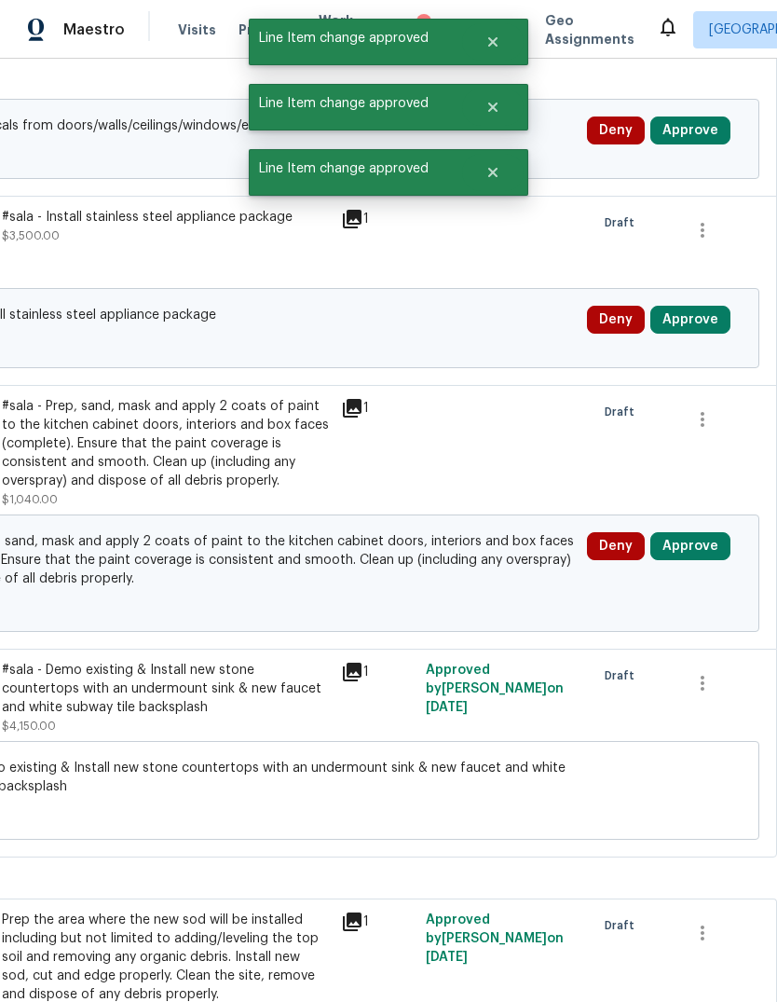
click at [710, 532] on button "Approve" at bounding box center [690, 546] width 80 height 28
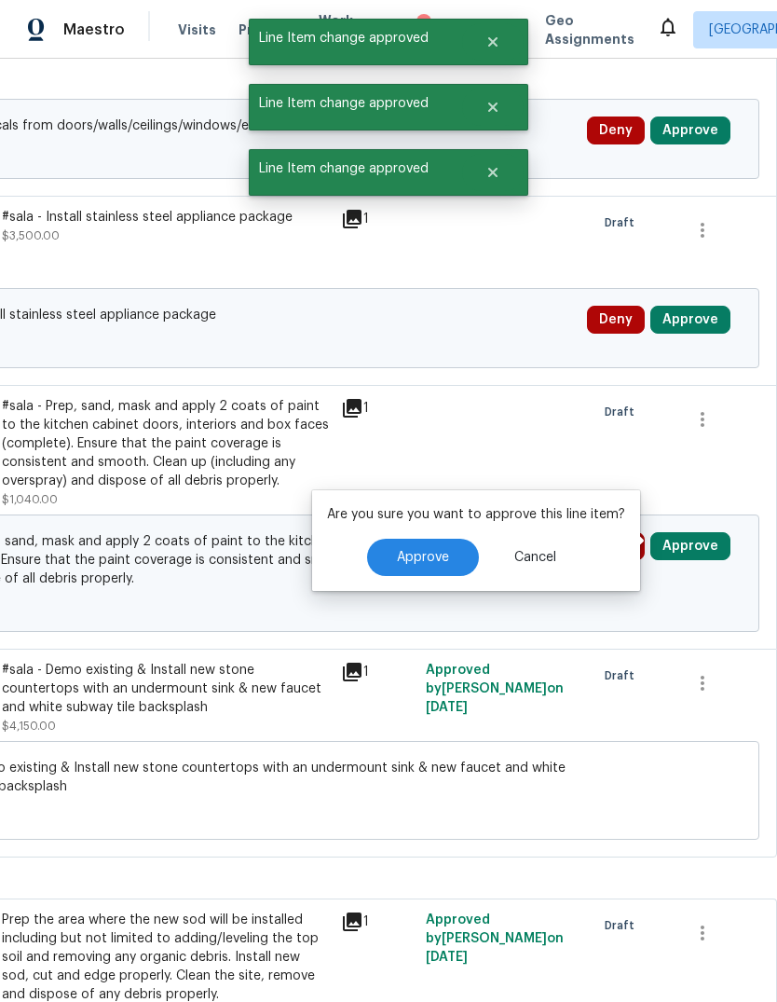
click at [448, 542] on button "Approve" at bounding box center [423, 557] width 112 height 37
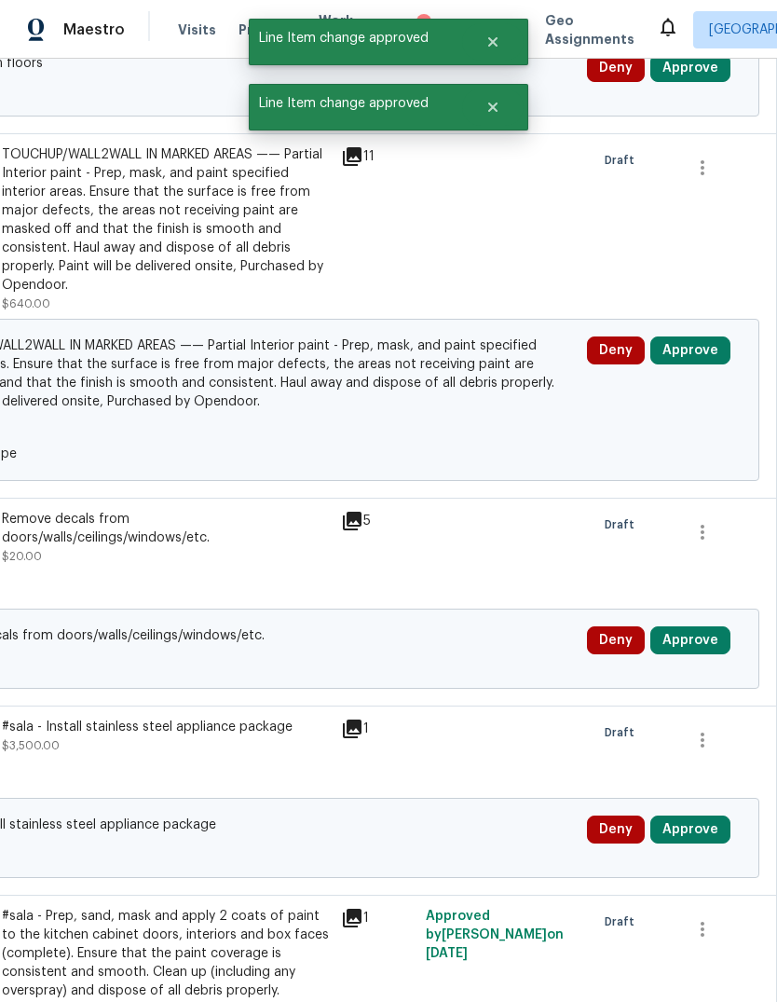
scroll to position [3325, 276]
click at [703, 816] on button "Approve" at bounding box center [690, 829] width 80 height 28
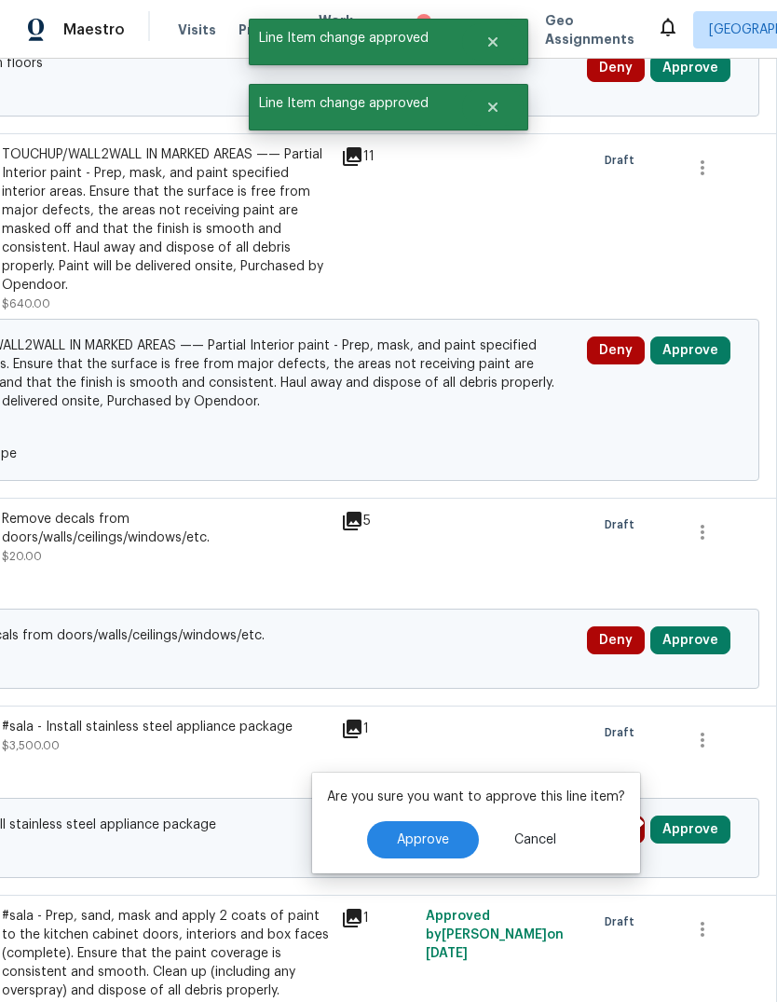
click at [449, 821] on button "Approve" at bounding box center [423, 839] width 112 height 37
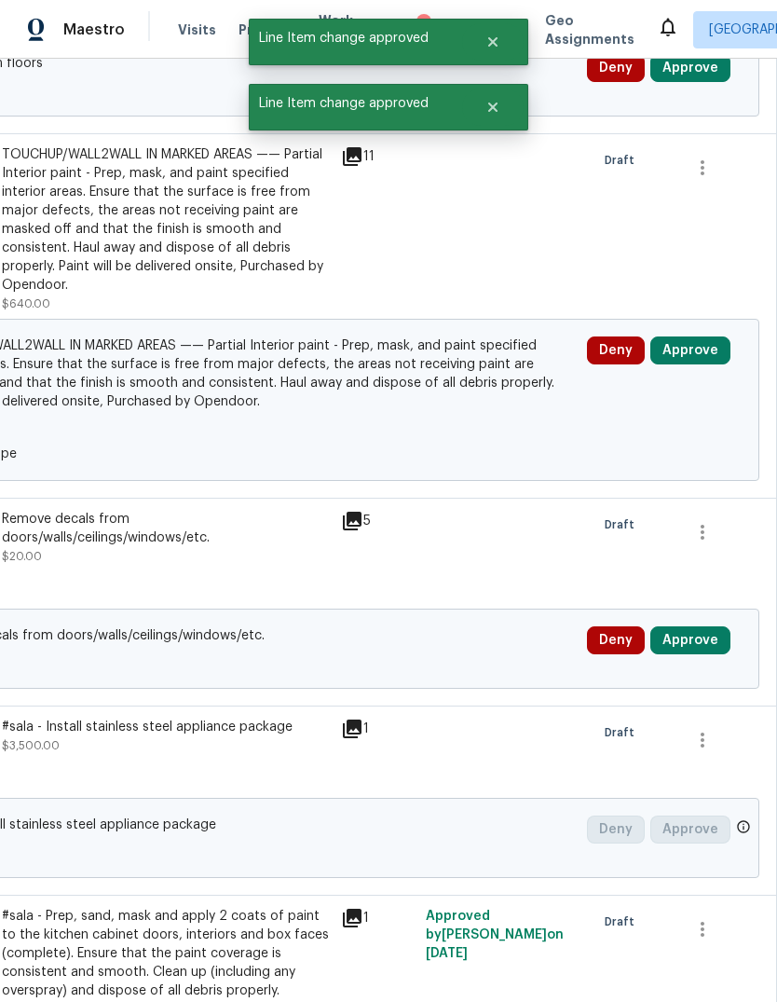
click at [706, 630] on button "Approve" at bounding box center [690, 640] width 80 height 28
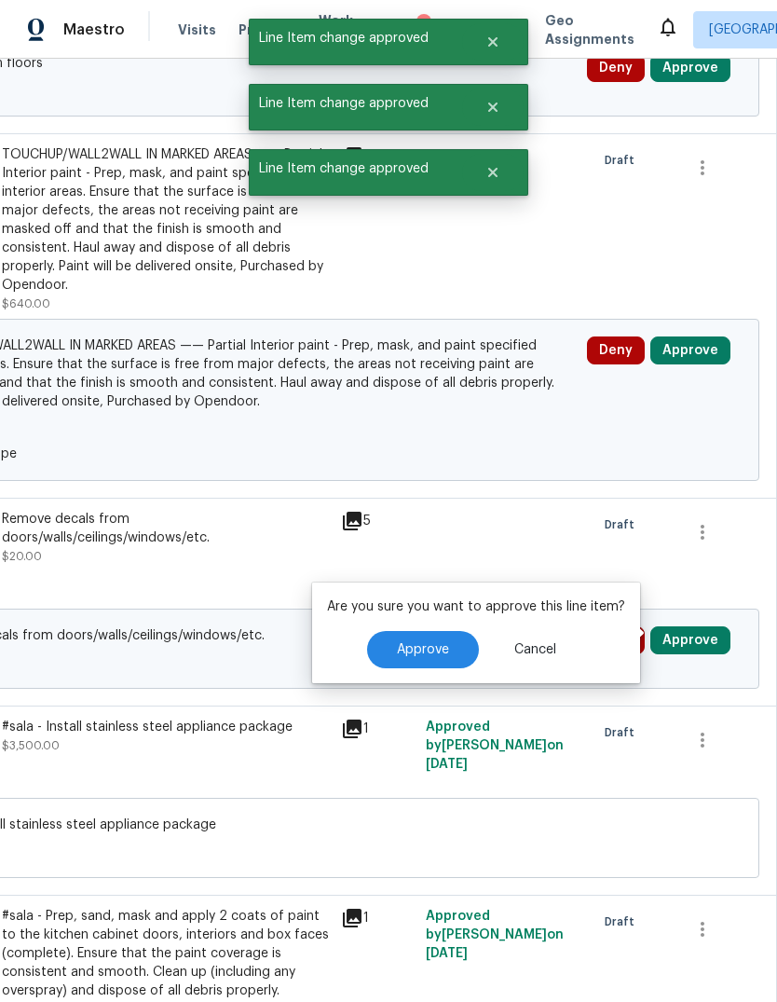
click at [418, 644] on span "Approve" at bounding box center [423, 650] width 52 height 14
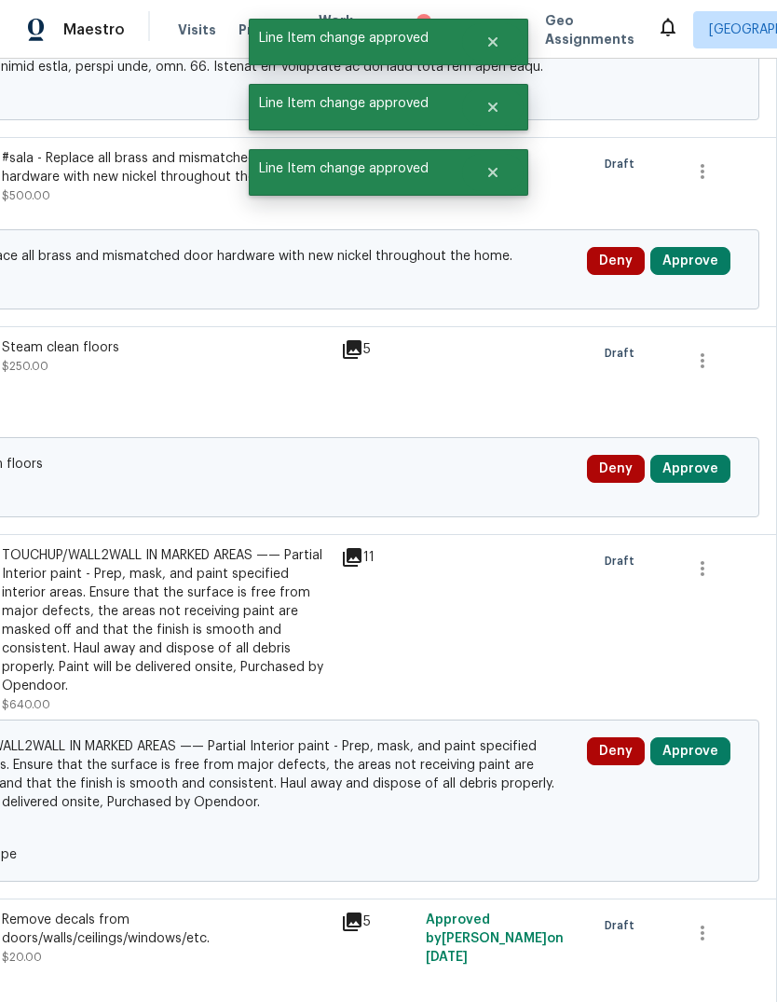
click at [709, 737] on button "Approve" at bounding box center [690, 751] width 80 height 28
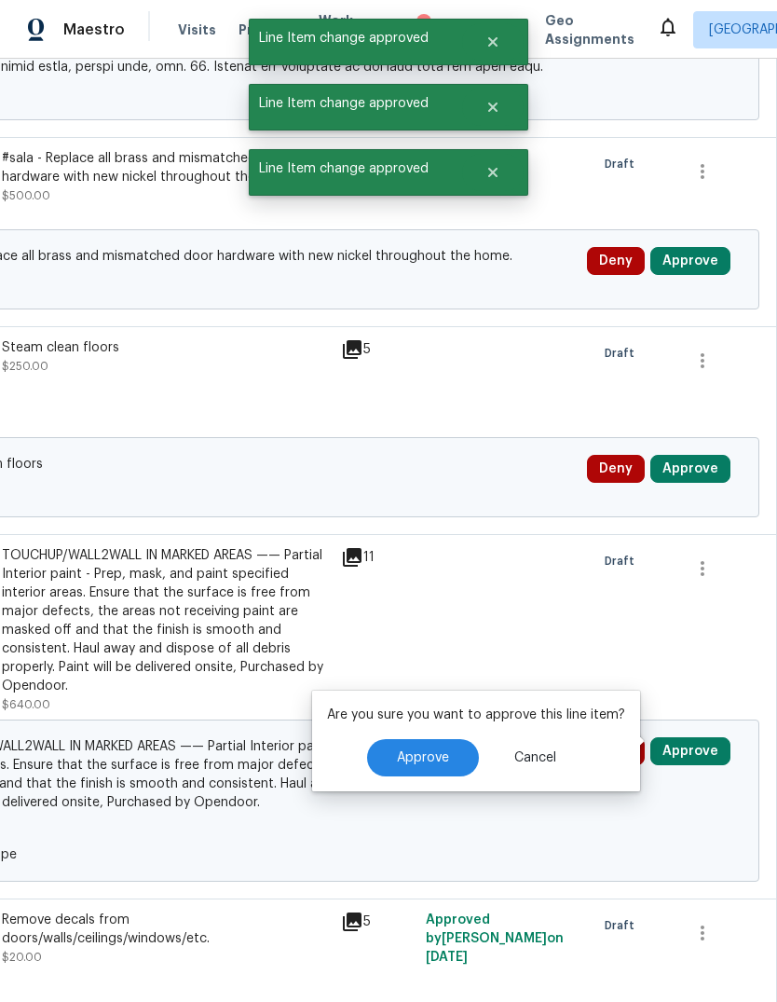
click at [424, 739] on button "Approve" at bounding box center [423, 757] width 112 height 37
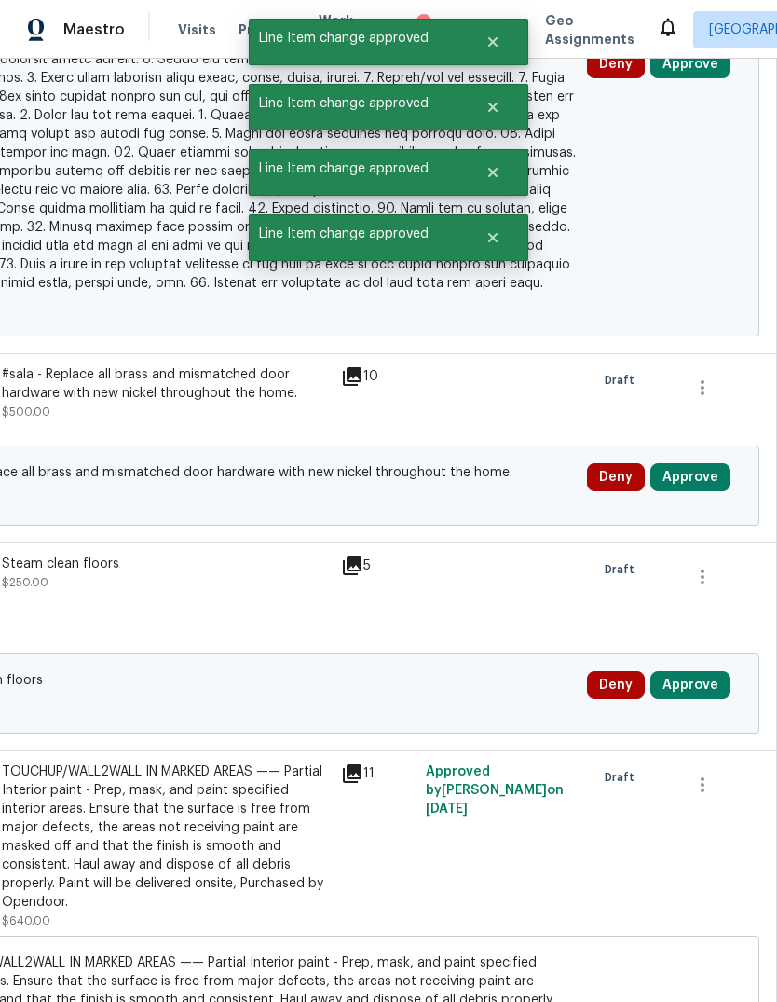
scroll to position [2708, 276]
click at [702, 671] on button "Approve" at bounding box center [690, 685] width 80 height 28
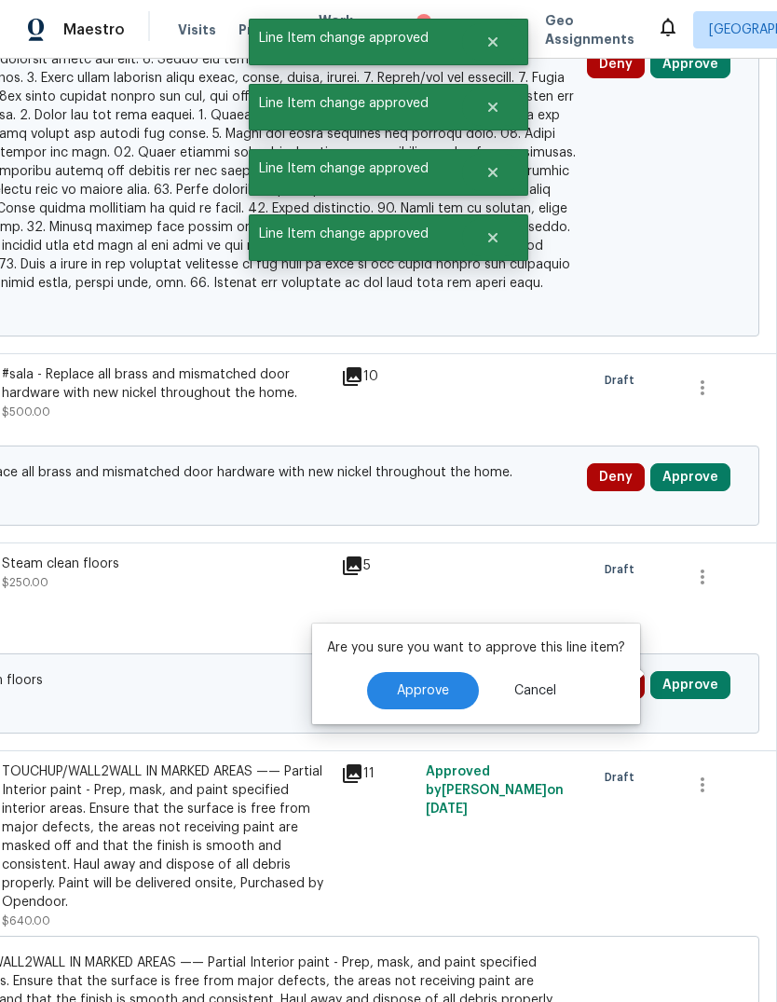
click at [440, 672] on button "Approve" at bounding box center [423, 690] width 112 height 37
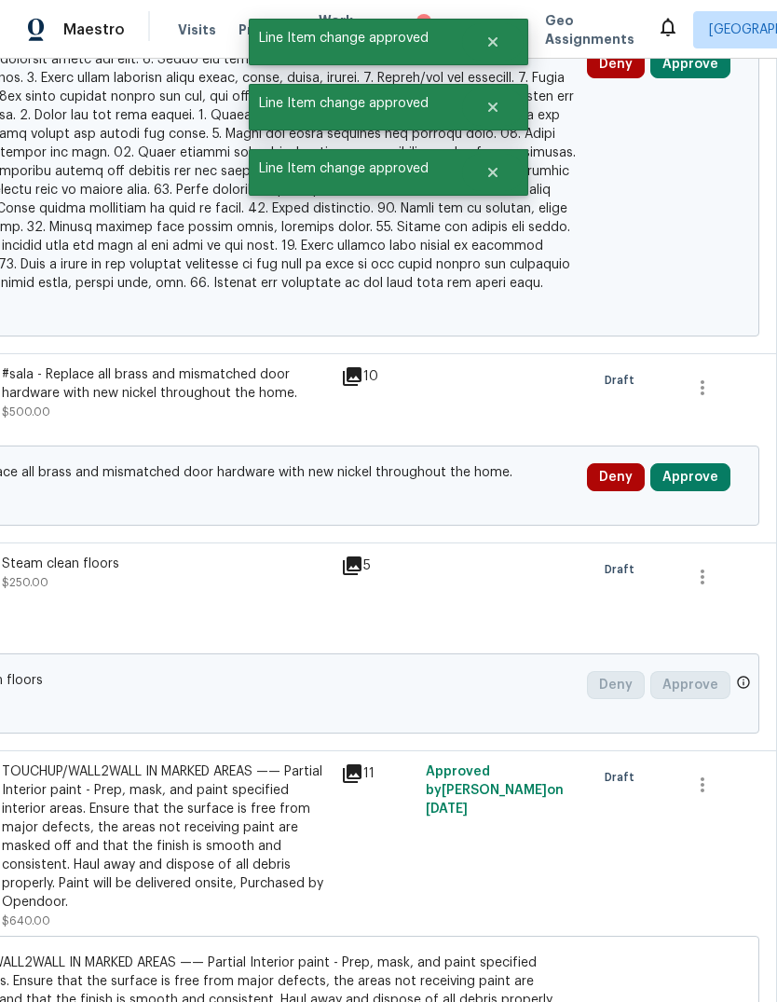
click at [716, 463] on button "Approve" at bounding box center [690, 477] width 80 height 28
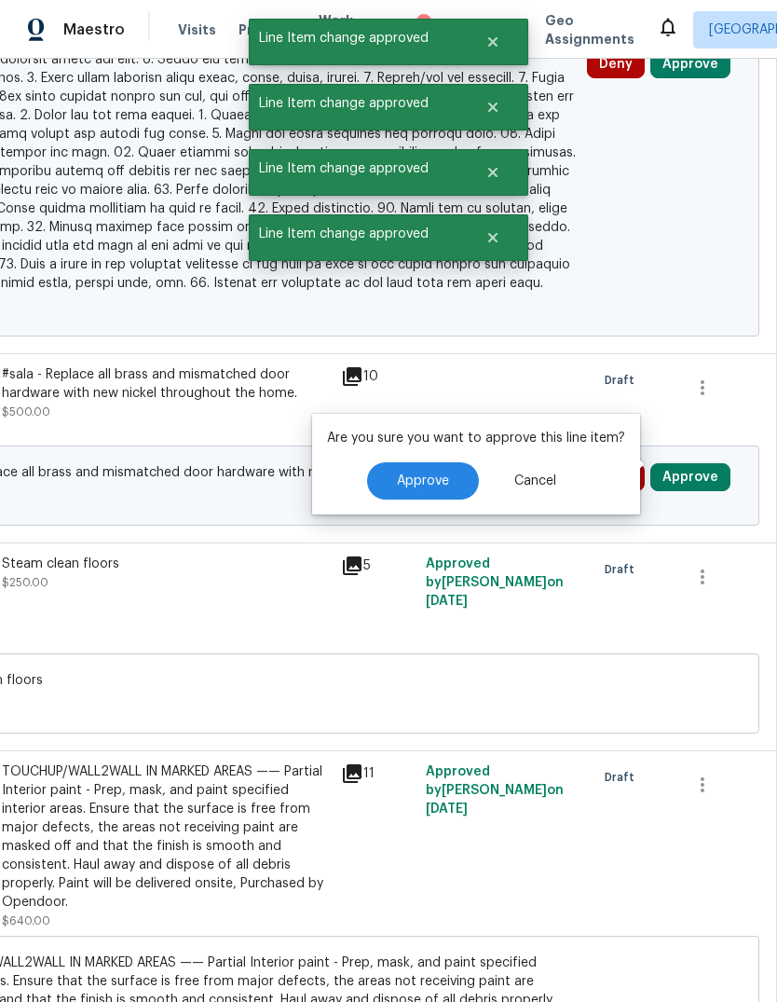
click at [419, 462] on button "Approve" at bounding box center [423, 480] width 112 height 37
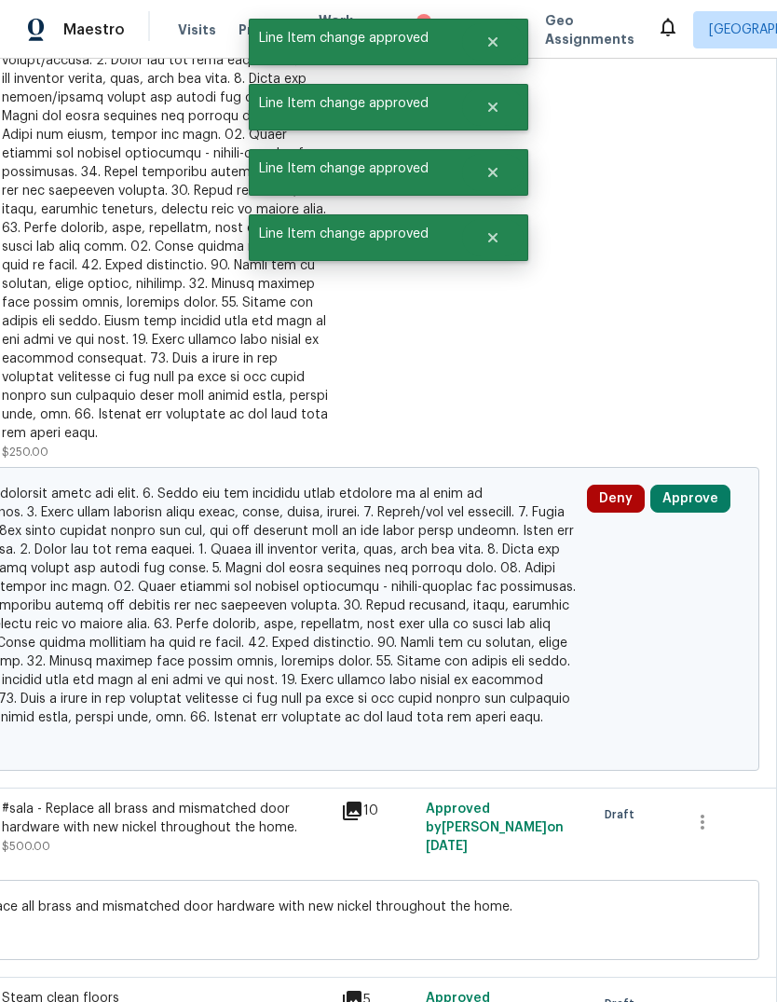
click at [705, 485] on button "Approve" at bounding box center [690, 499] width 80 height 28
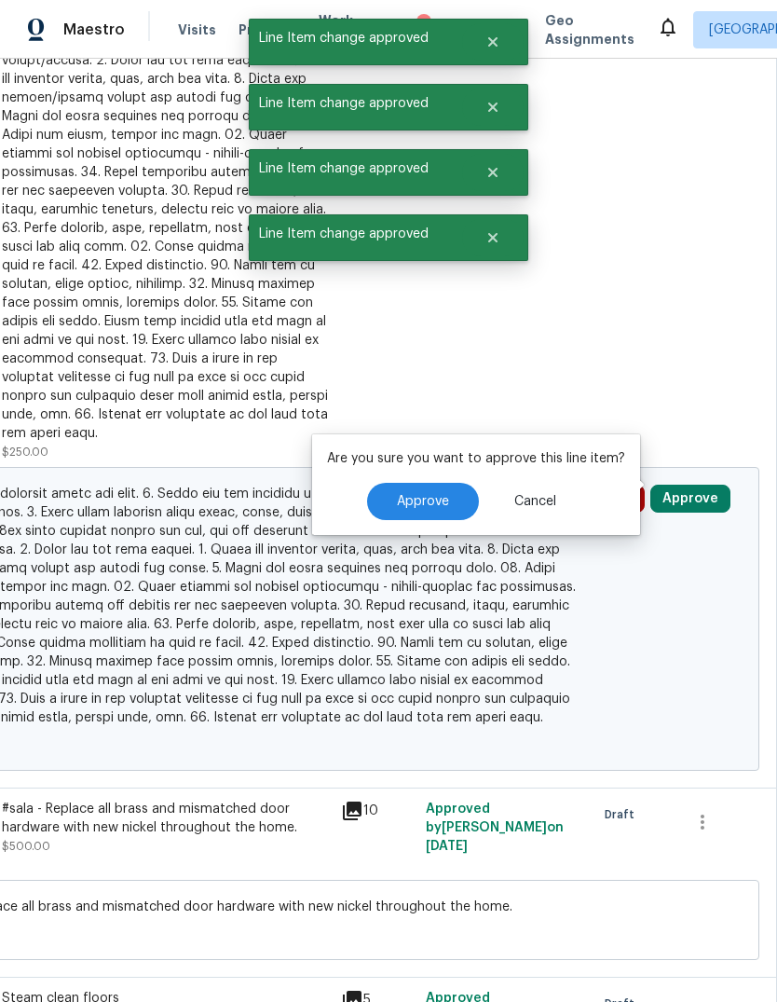
click at [421, 483] on button "Approve" at bounding box center [423, 501] width 112 height 37
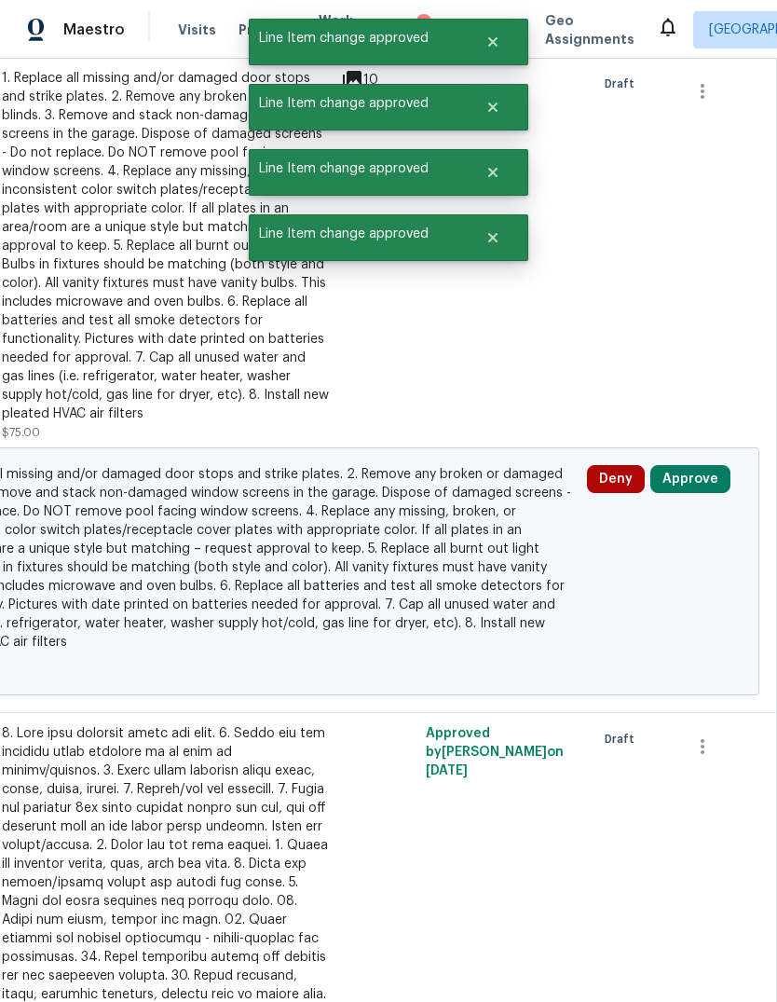
click at [704, 477] on button "Approve" at bounding box center [690, 479] width 80 height 28
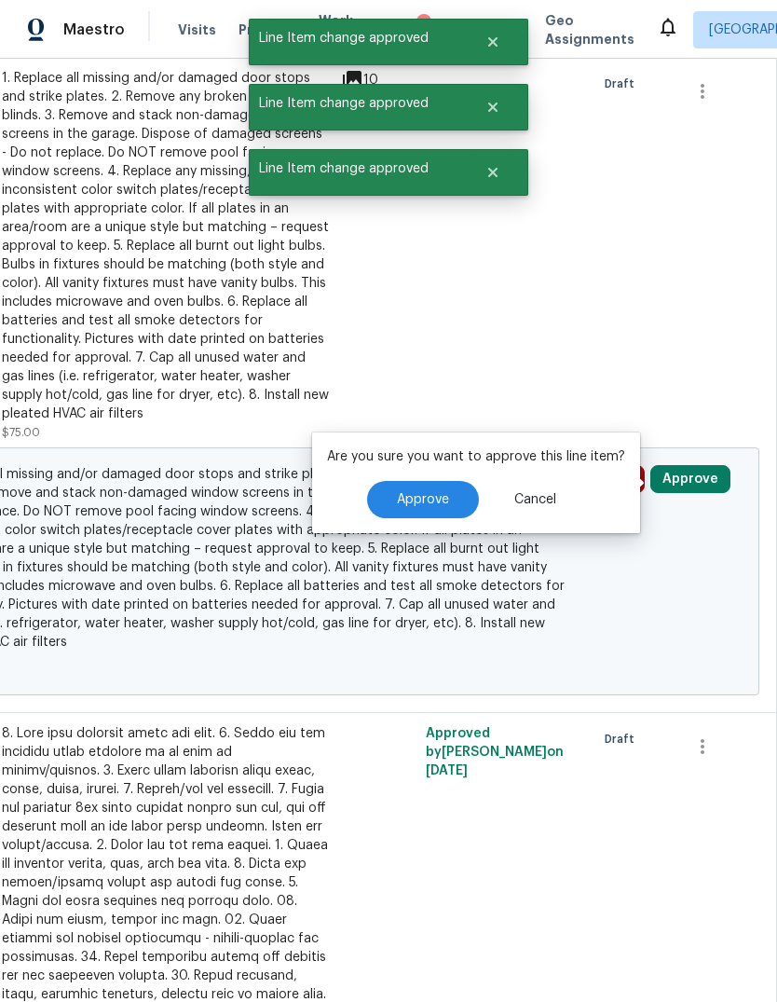
click at [424, 493] on span "Approve" at bounding box center [423, 500] width 52 height 14
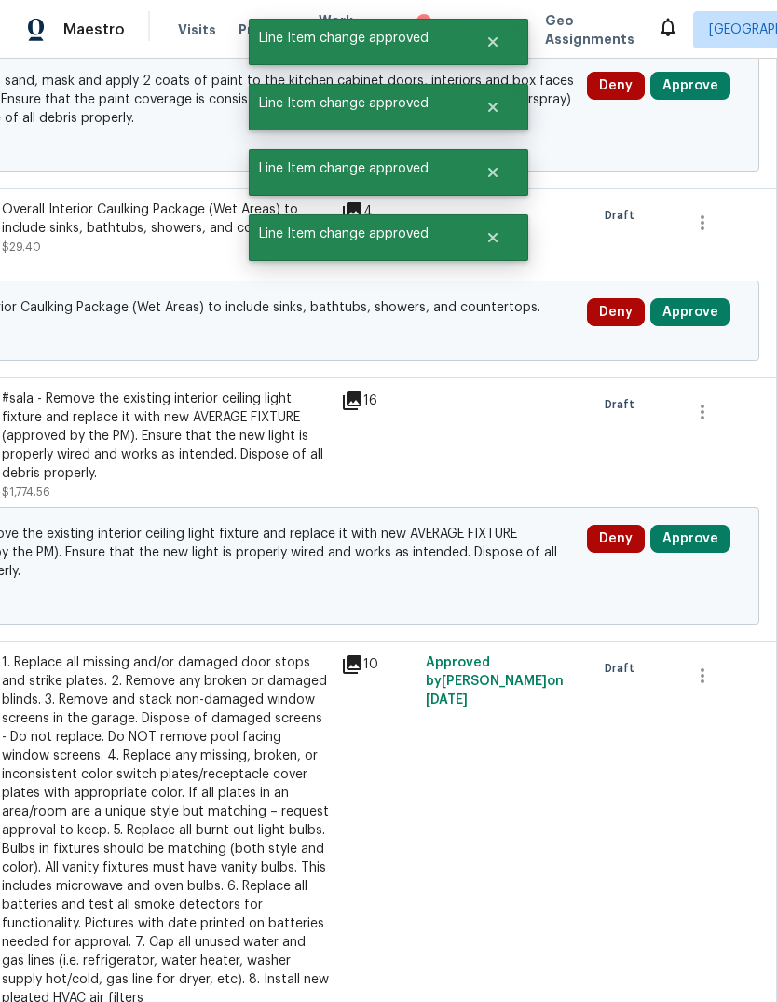
click at [712, 531] on button "Approve" at bounding box center [690, 539] width 80 height 28
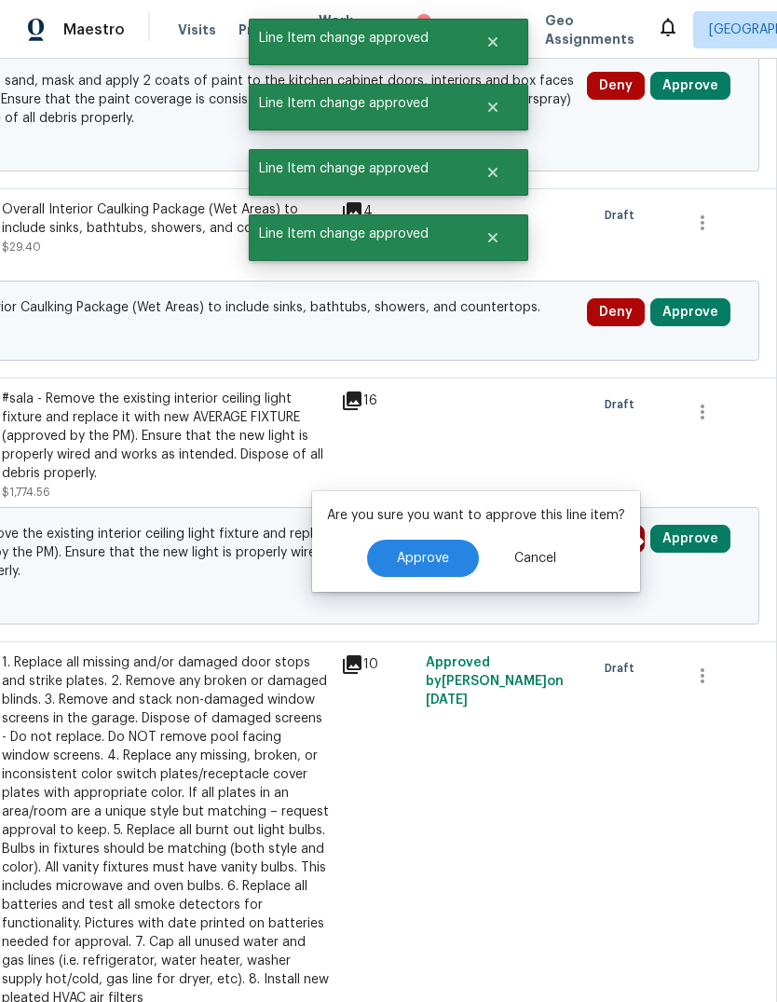
click at [433, 552] on span "Approve" at bounding box center [423, 559] width 52 height 14
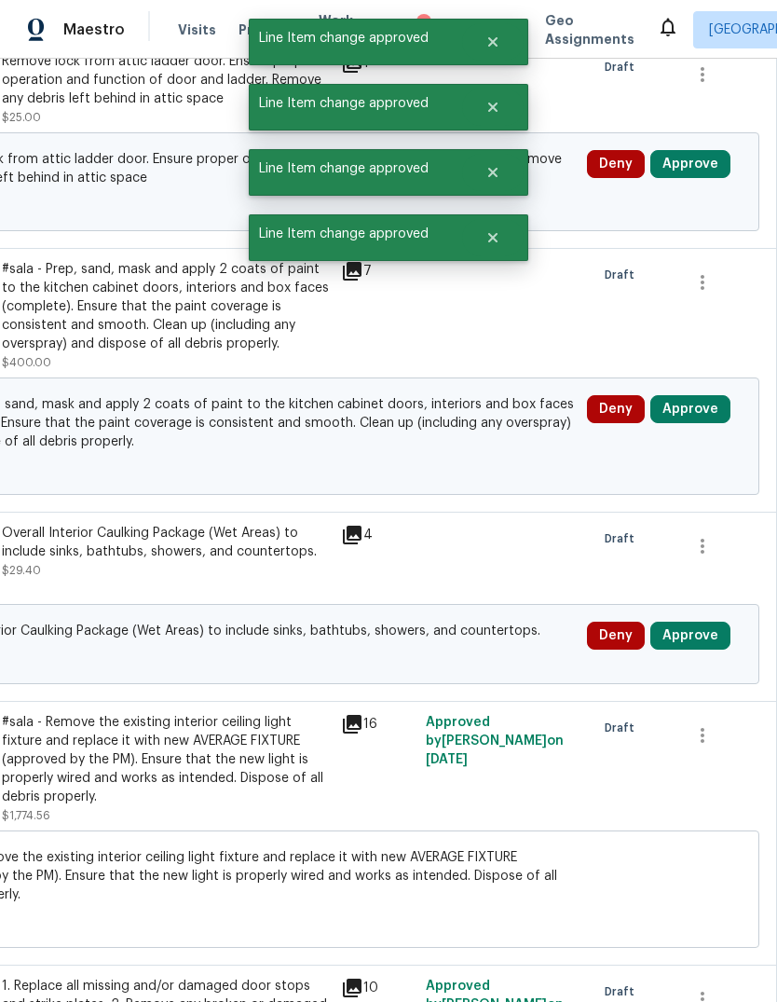
scroll to position [581, 276]
click at [701, 641] on button "Approve" at bounding box center [690, 636] width 80 height 28
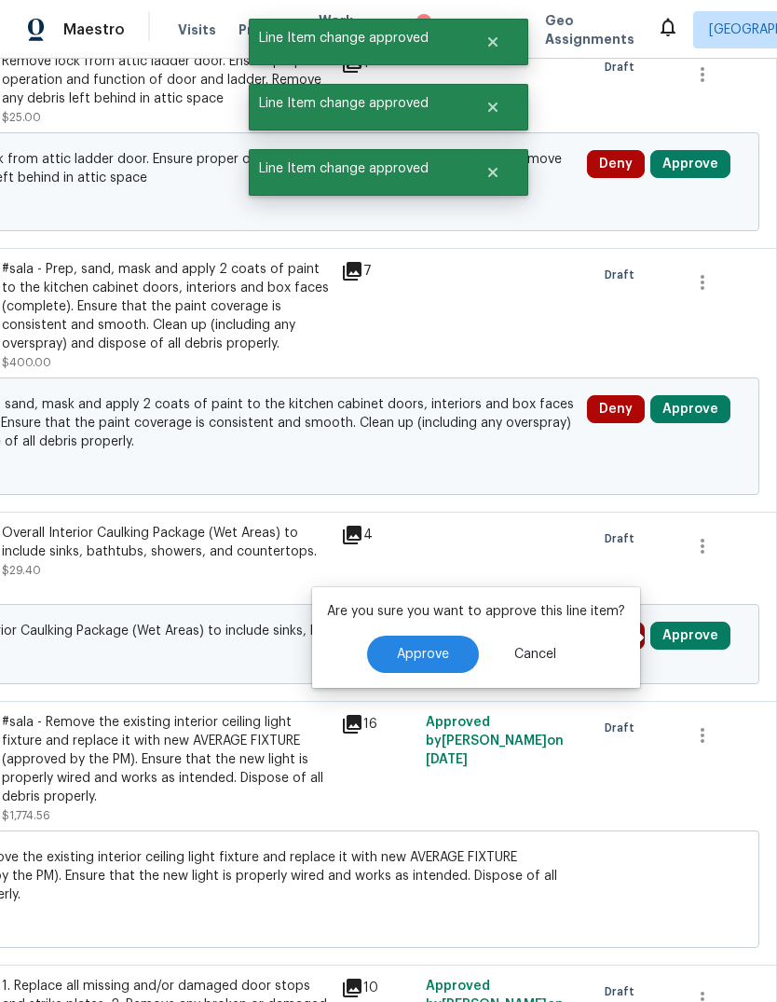
click at [428, 648] on span "Approve" at bounding box center [423, 655] width 52 height 14
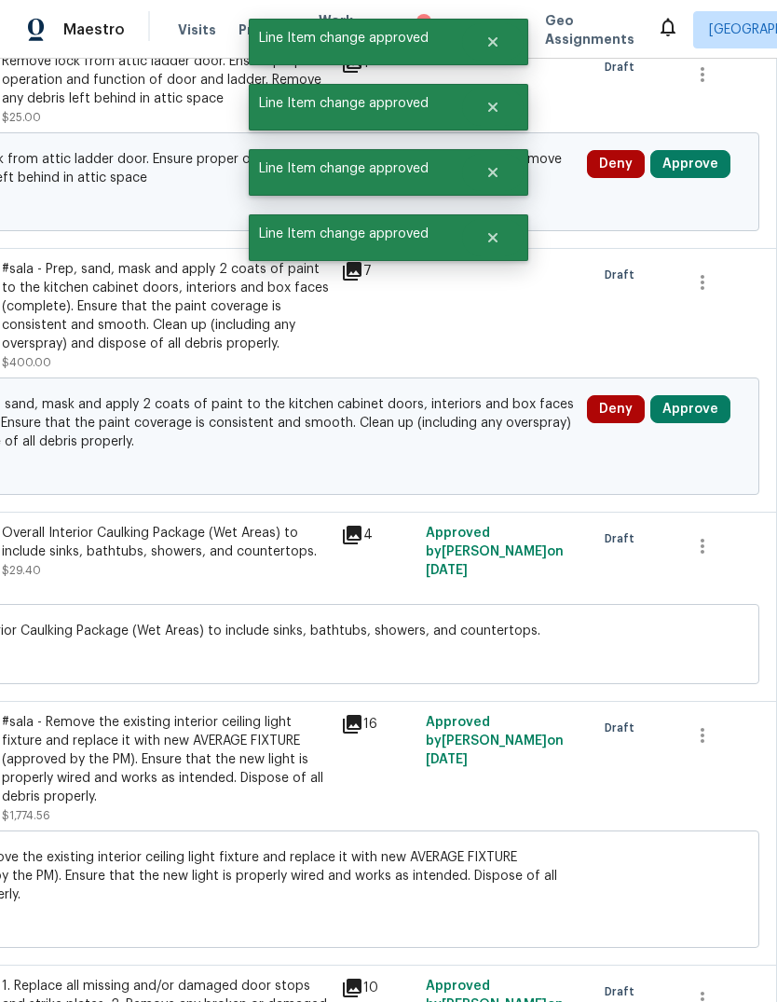
click at [696, 395] on button "Approve" at bounding box center [690, 409] width 80 height 28
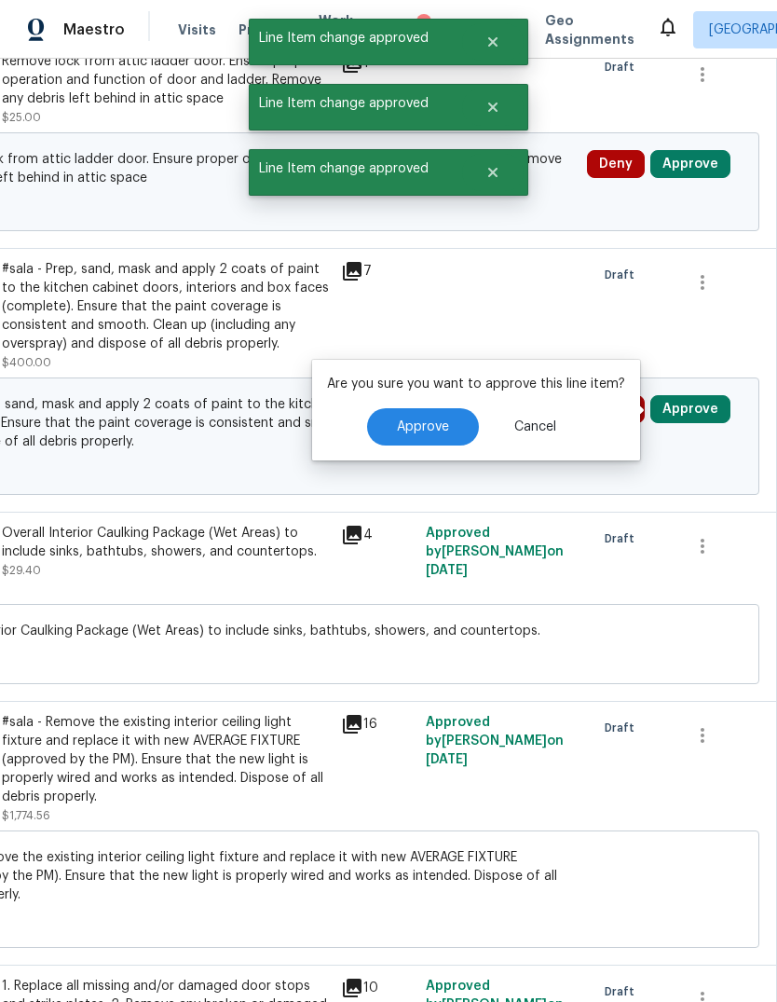
click at [407, 420] on span "Approve" at bounding box center [423, 427] width 52 height 14
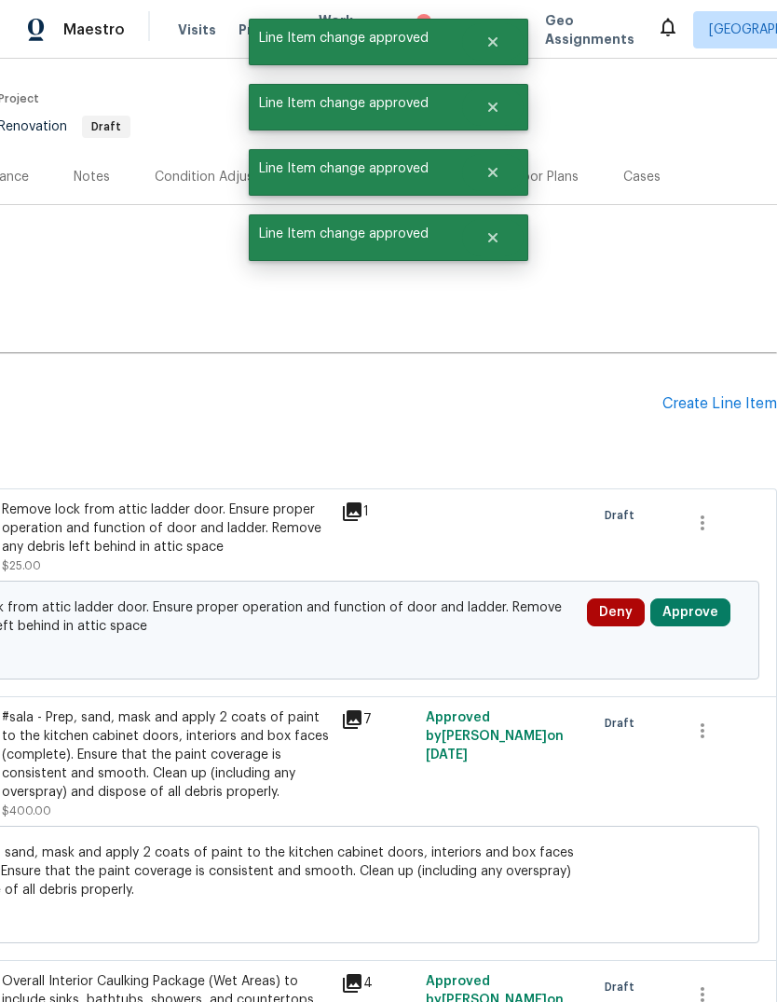
scroll to position [133, 276]
click at [704, 602] on button "Approve" at bounding box center [690, 612] width 80 height 28
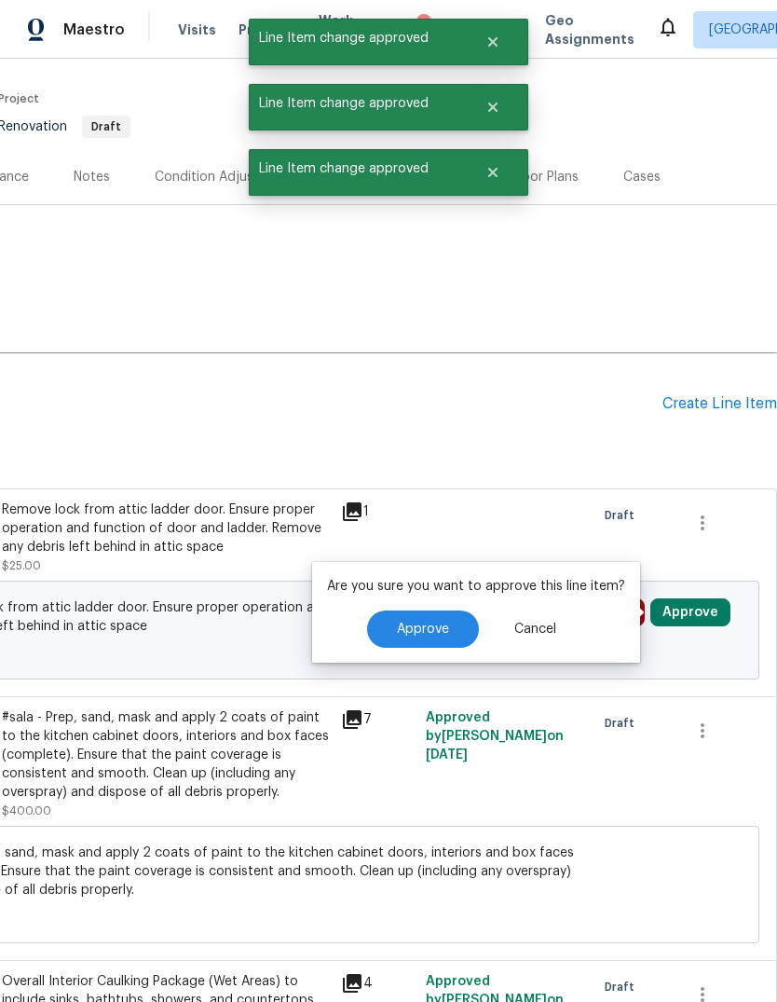
click at [430, 610] on button "Approve" at bounding box center [423, 628] width 112 height 37
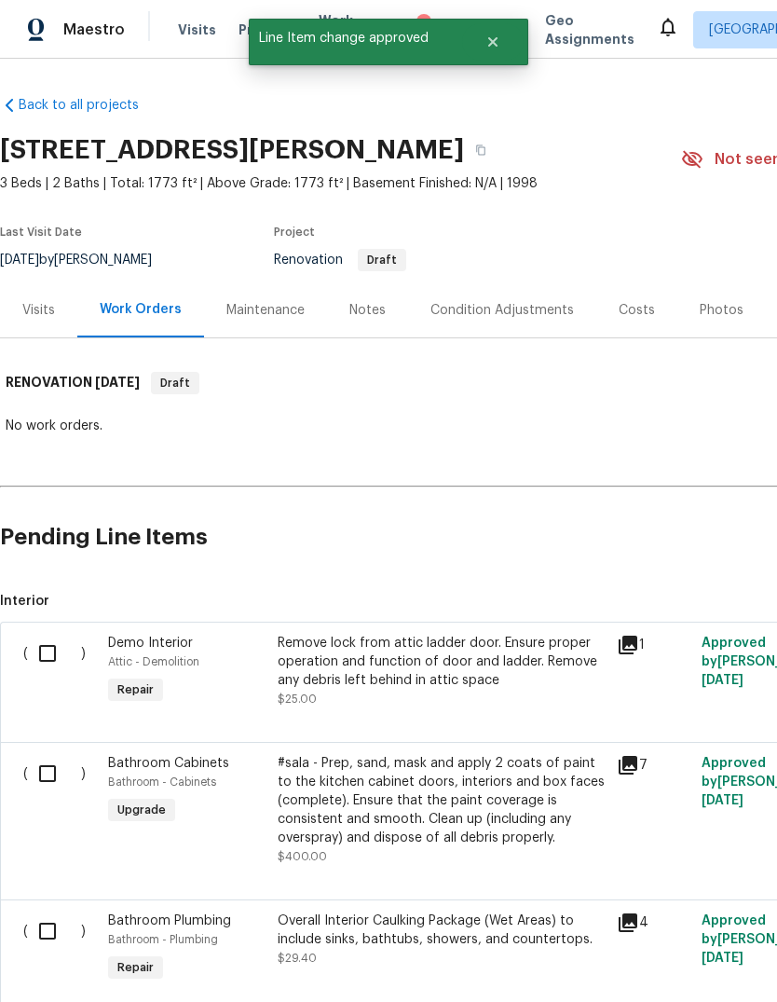
scroll to position [0, 0]
click at [498, 133] on button "button" at bounding box center [481, 150] width 34 height 34
click at [498, 135] on button "button" at bounding box center [481, 150] width 34 height 34
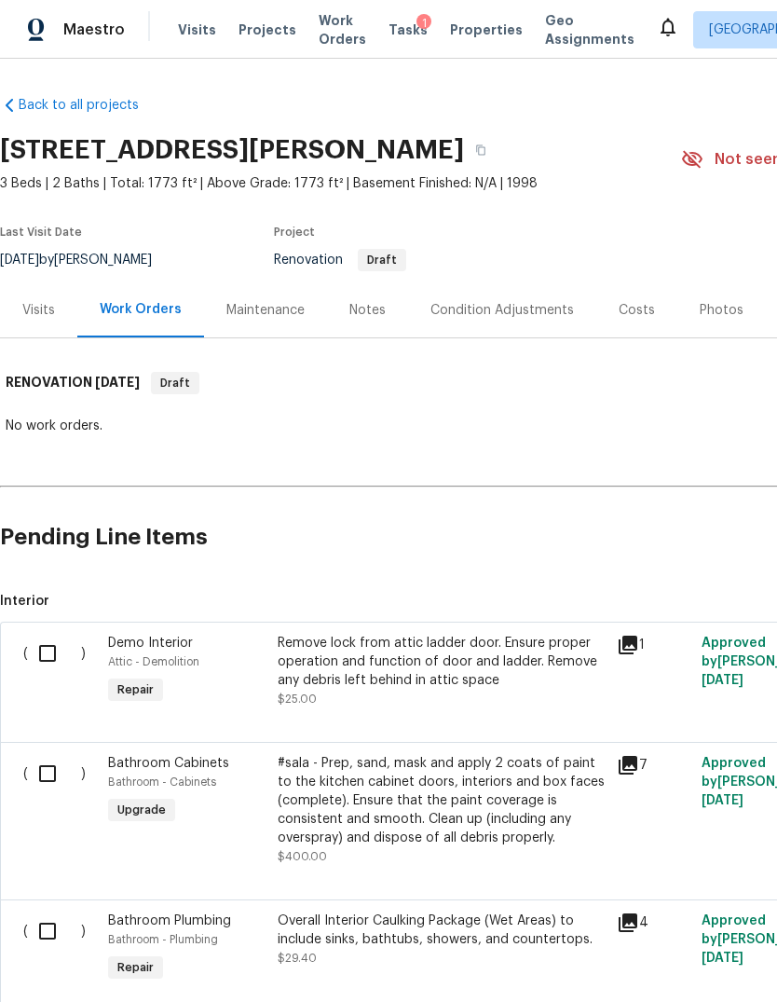
click at [95, 15] on div "Maestro" at bounding box center [62, 29] width 125 height 37
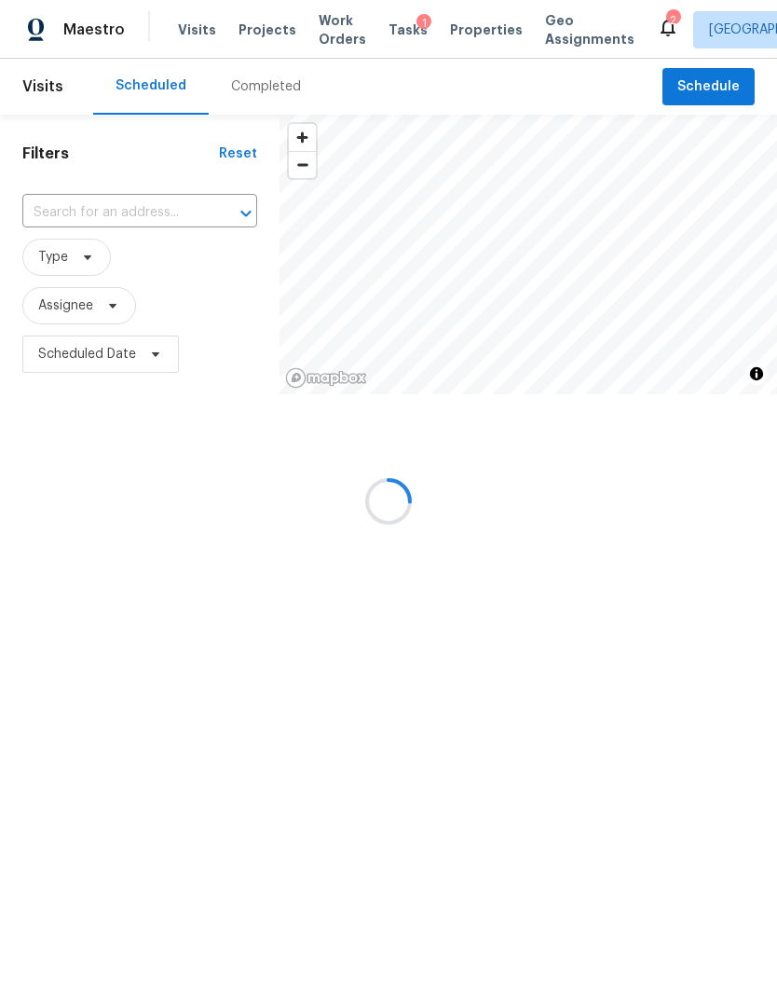
click at [740, 94] on div at bounding box center [388, 501] width 777 height 1002
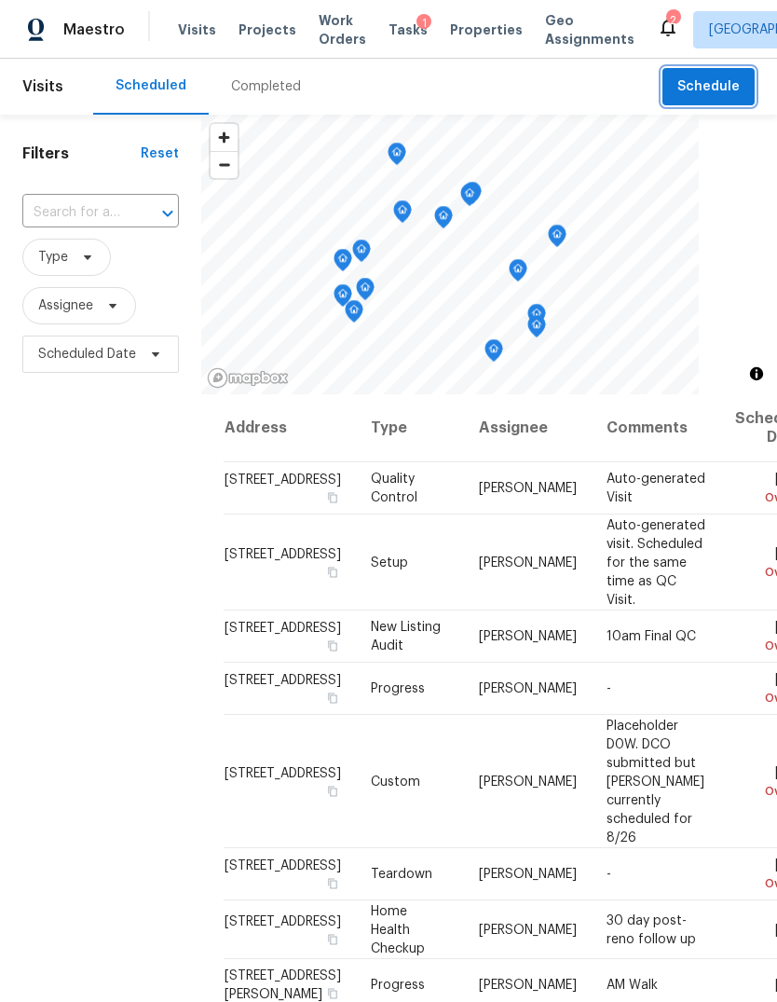
click at [718, 92] on span "Schedule" at bounding box center [708, 86] width 62 height 23
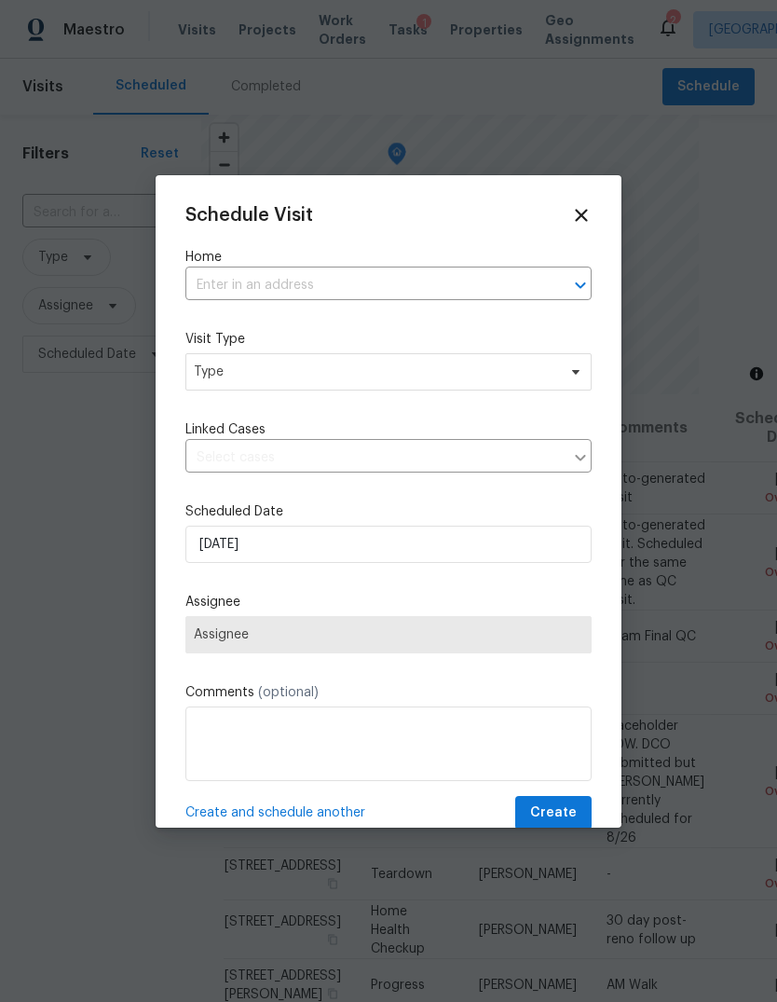
click at [480, 300] on input "text" at bounding box center [362, 285] width 354 height 29
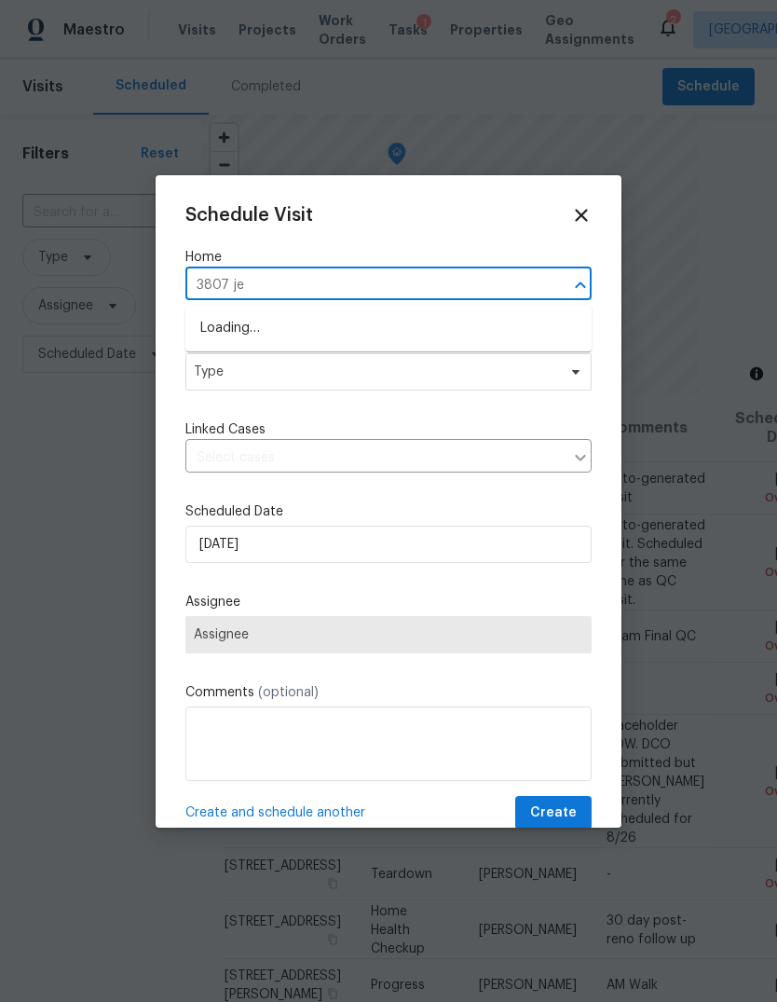
type input "3807 [DEMOGRAPHIC_DATA]"
click at [530, 335] on li "[STREET_ADDRESS]" at bounding box center [388, 328] width 406 height 31
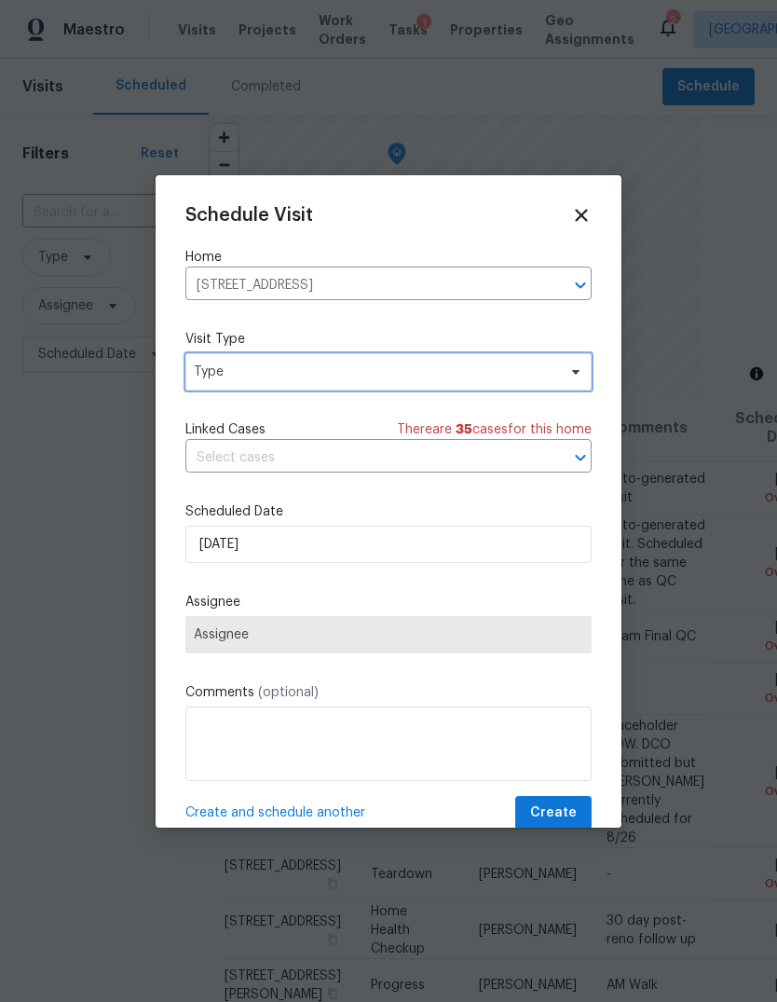
click at [573, 375] on icon at bounding box center [575, 371] width 15 height 15
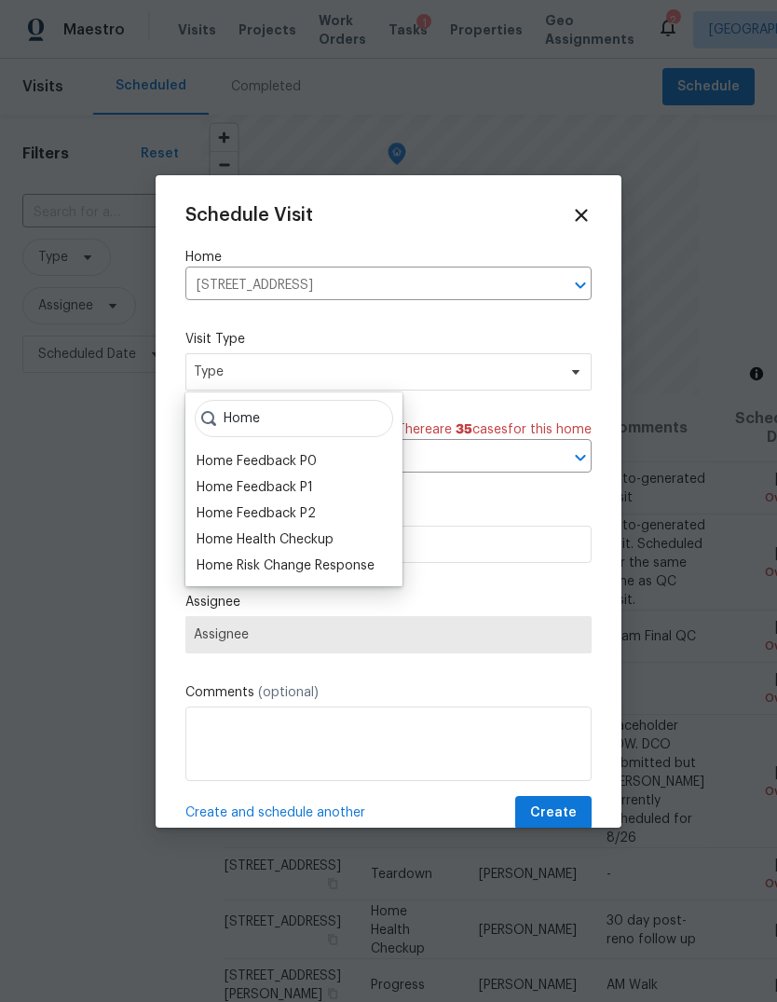
type input "Home"
click at [237, 560] on div "Home Risk Change Response" at bounding box center [286, 565] width 178 height 19
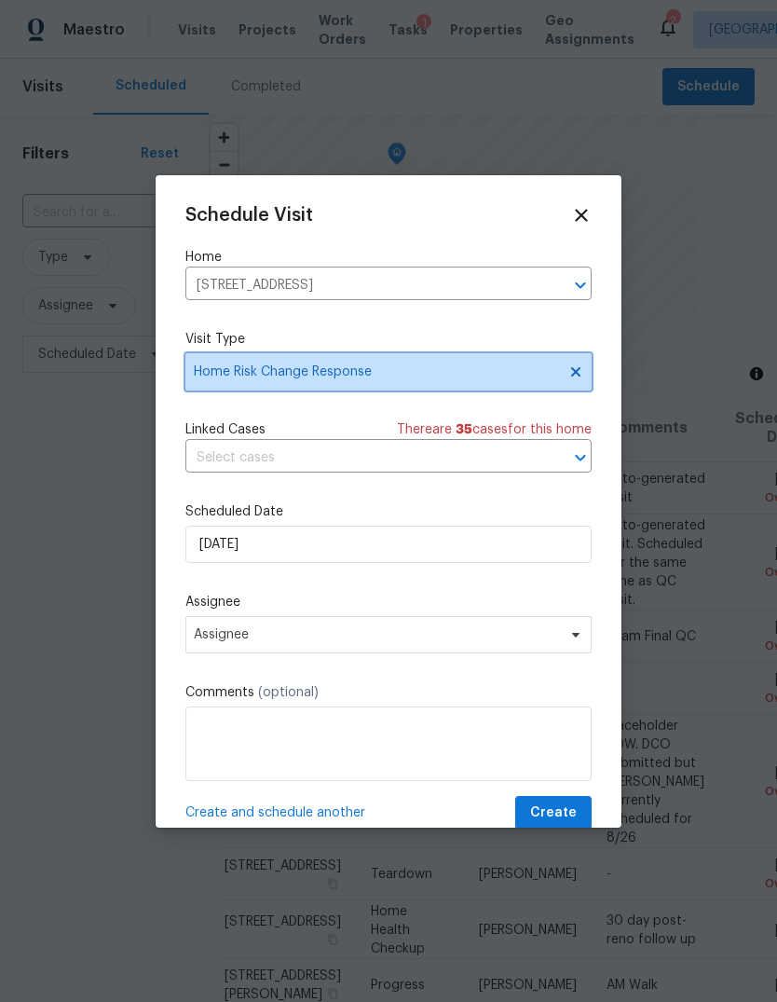
click at [225, 377] on span "Home Risk Change Response" at bounding box center [375, 371] width 362 height 19
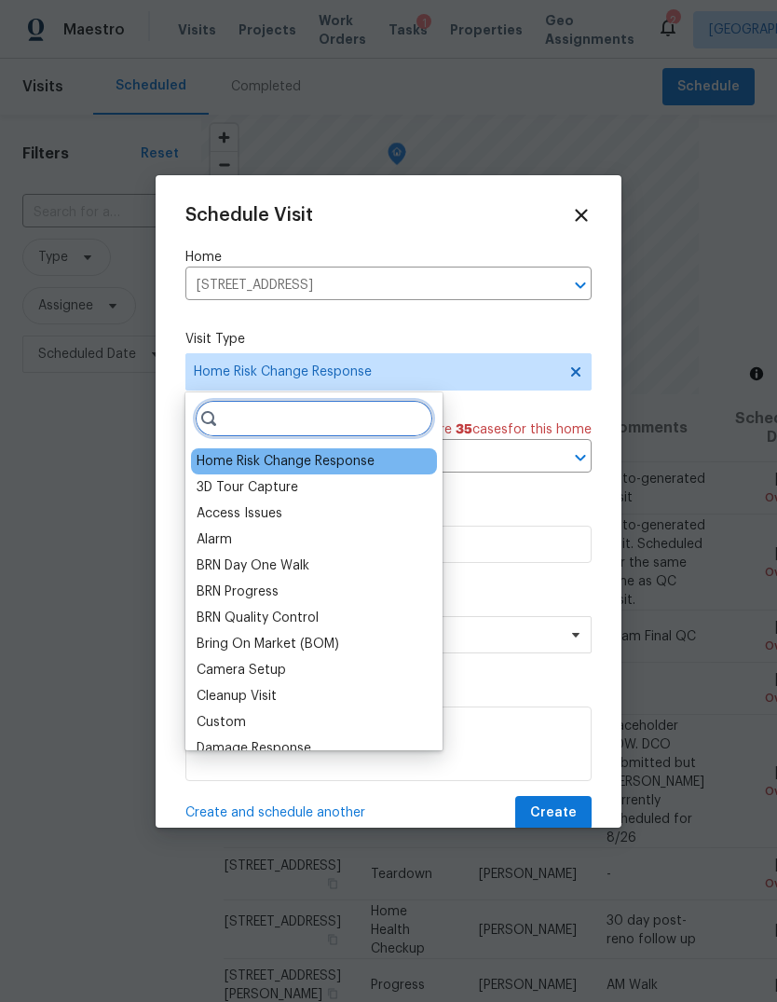
click at [230, 429] on input "search" at bounding box center [314, 418] width 239 height 37
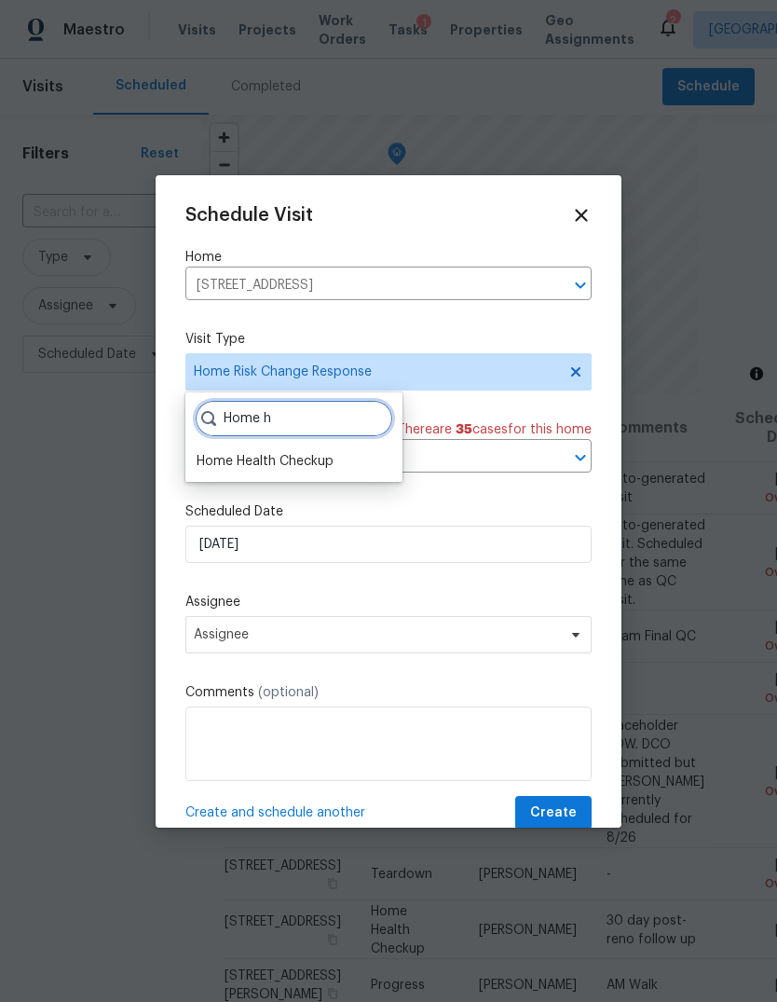
type input "Home h"
click at [309, 460] on div "Home Health Checkup" at bounding box center [265, 461] width 137 height 19
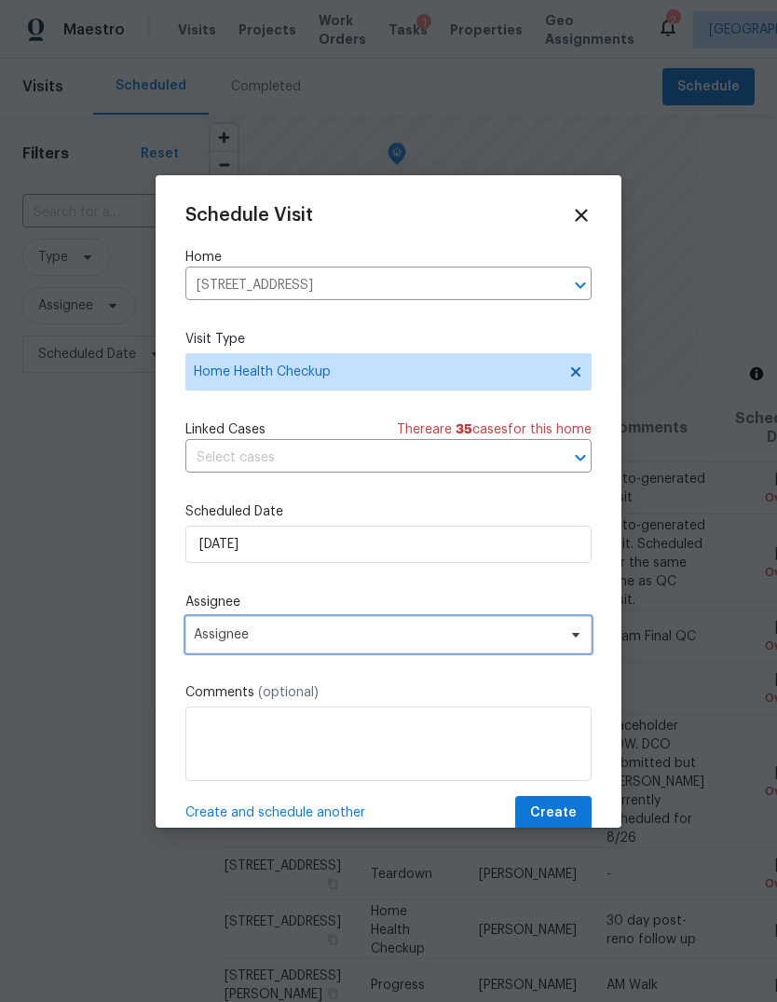
click at [424, 640] on span "Assignee" at bounding box center [376, 634] width 365 height 15
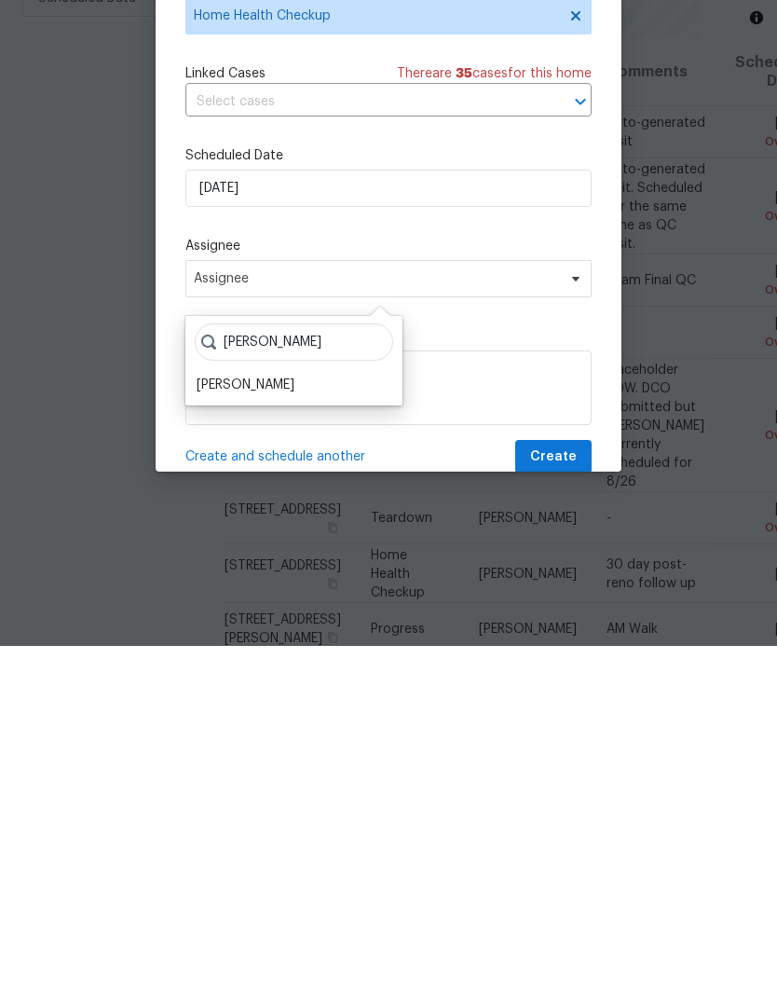
type input "[PERSON_NAME]"
click at [275, 732] on div "[PERSON_NAME]" at bounding box center [246, 741] width 98 height 19
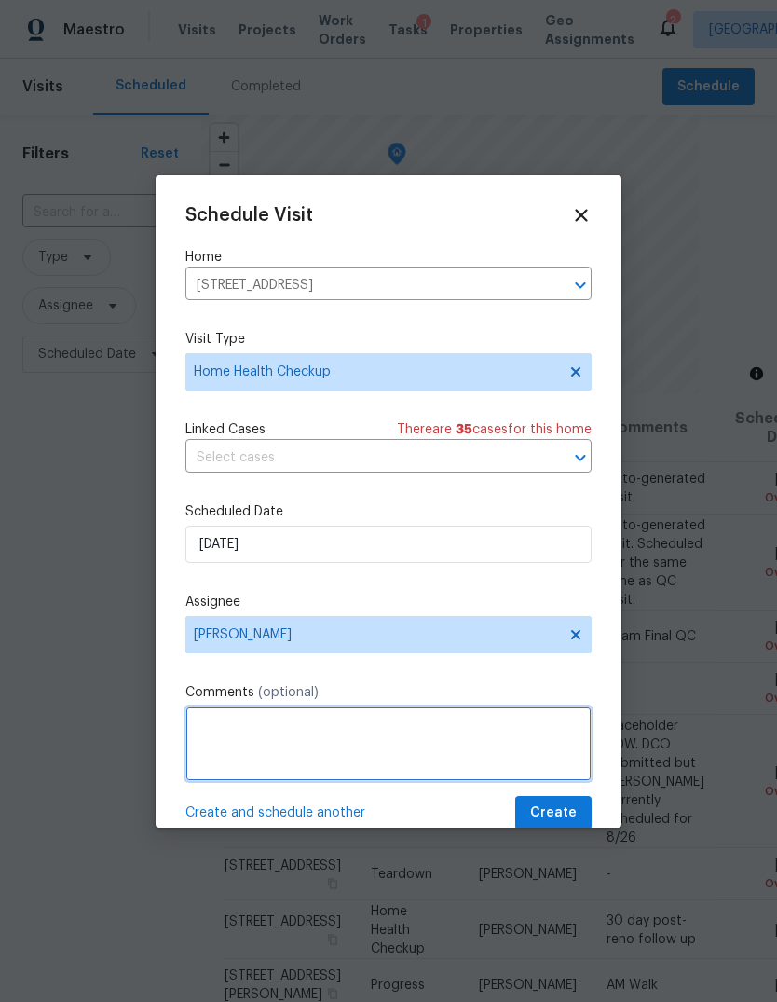
click at [568, 781] on textarea at bounding box center [388, 743] width 406 height 75
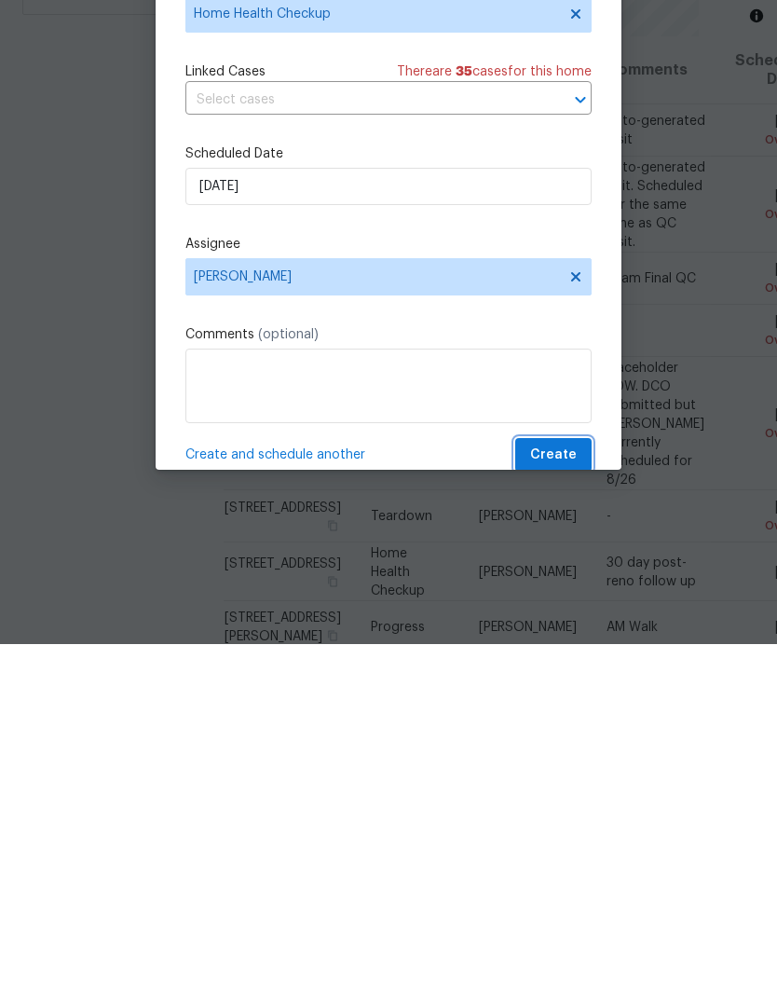
click at [572, 801] on span "Create" at bounding box center [553, 812] width 47 height 23
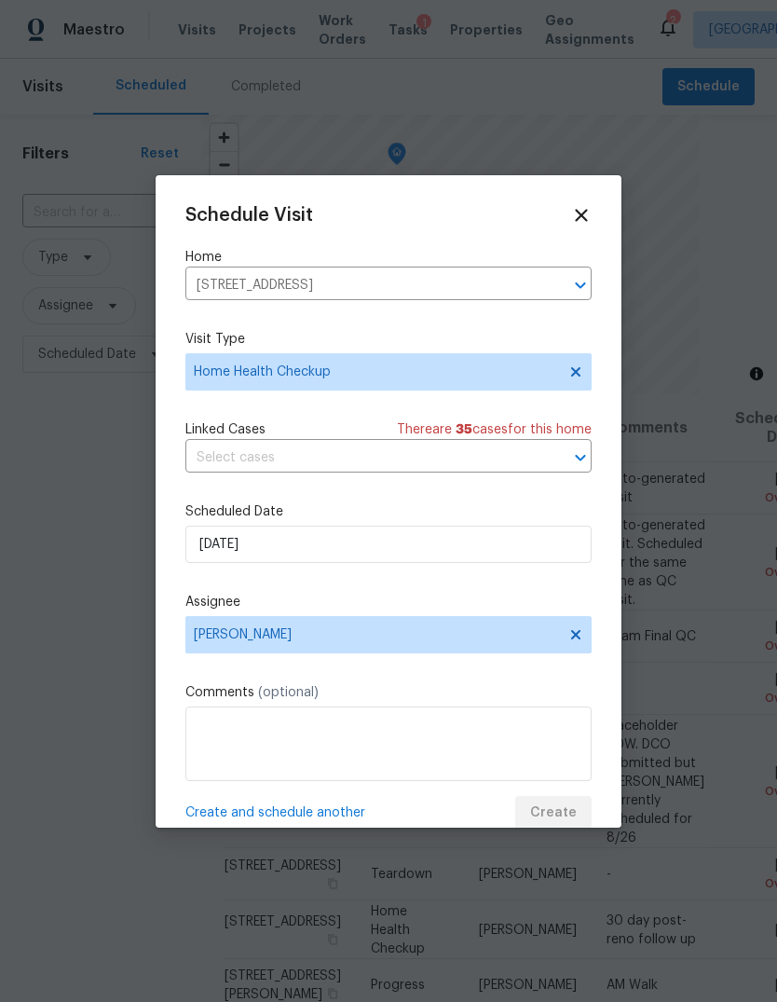
scroll to position [0, 0]
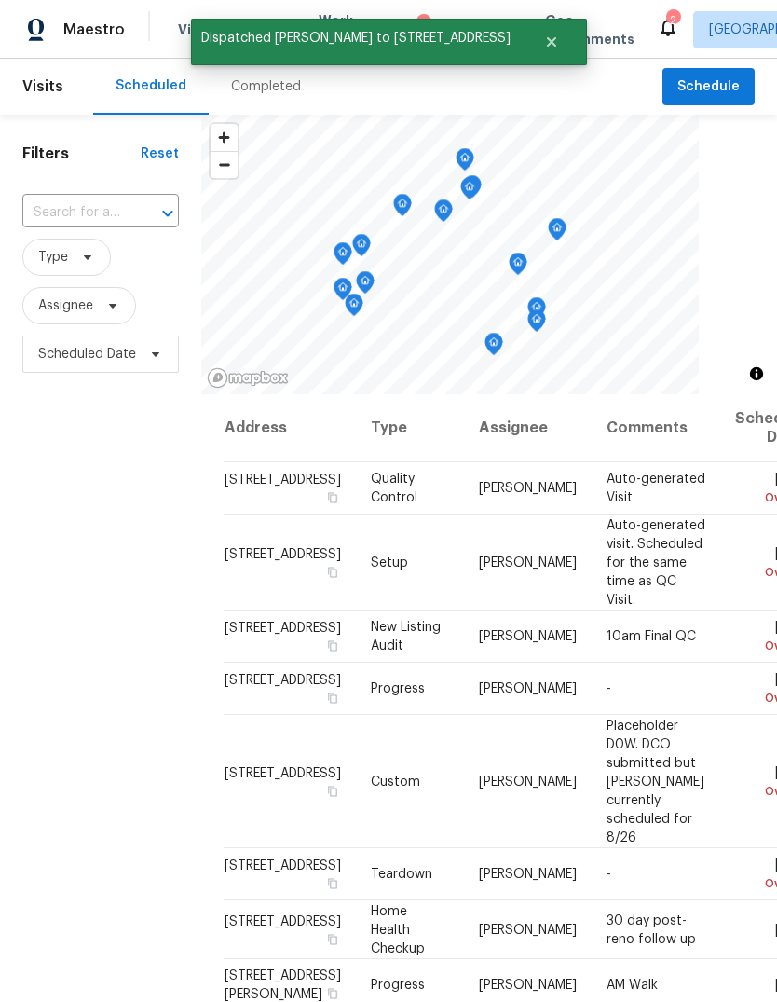
click at [78, 202] on input "text" at bounding box center [74, 212] width 104 height 29
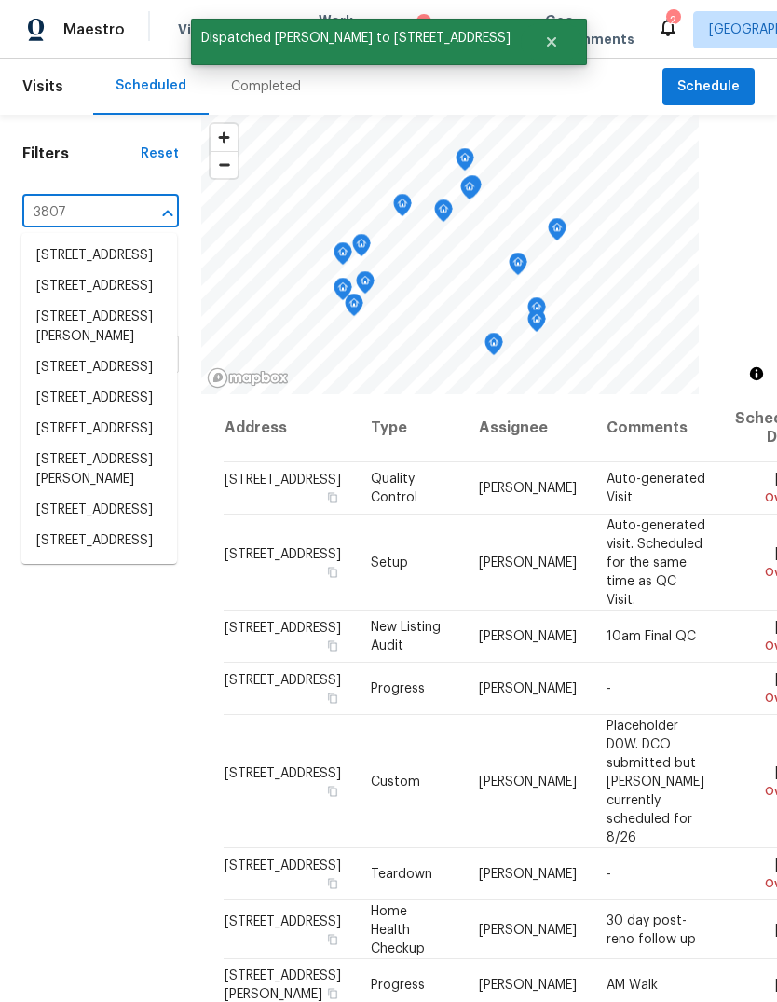
type input "3807 j"
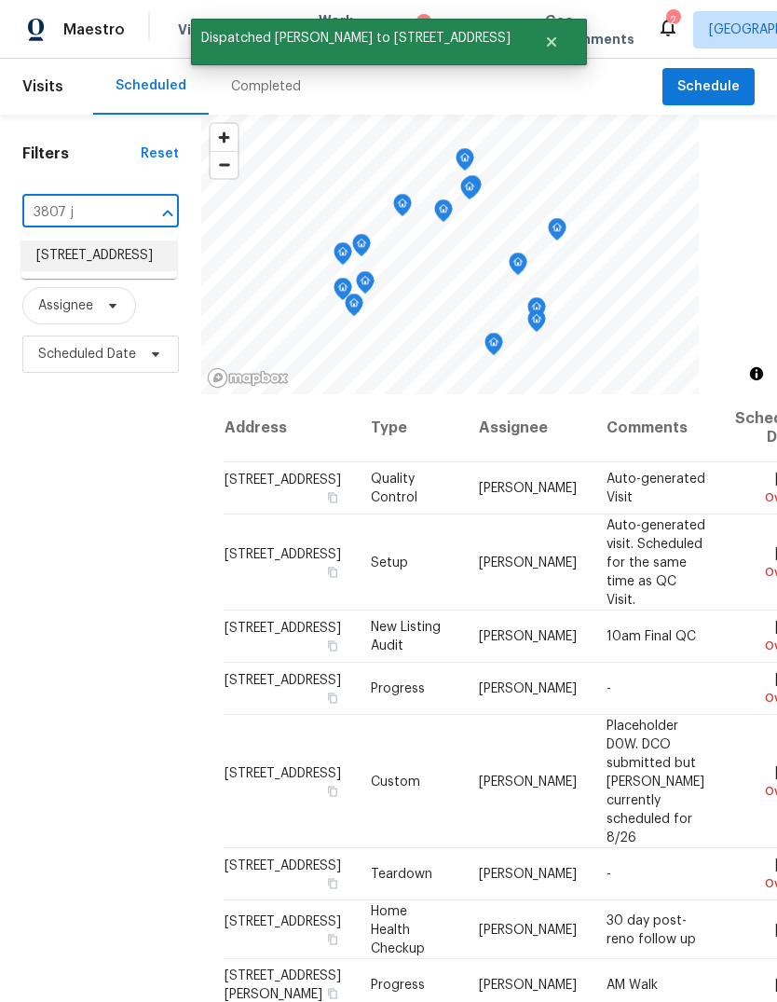
click at [72, 262] on li "[STREET_ADDRESS]" at bounding box center [99, 255] width 156 height 31
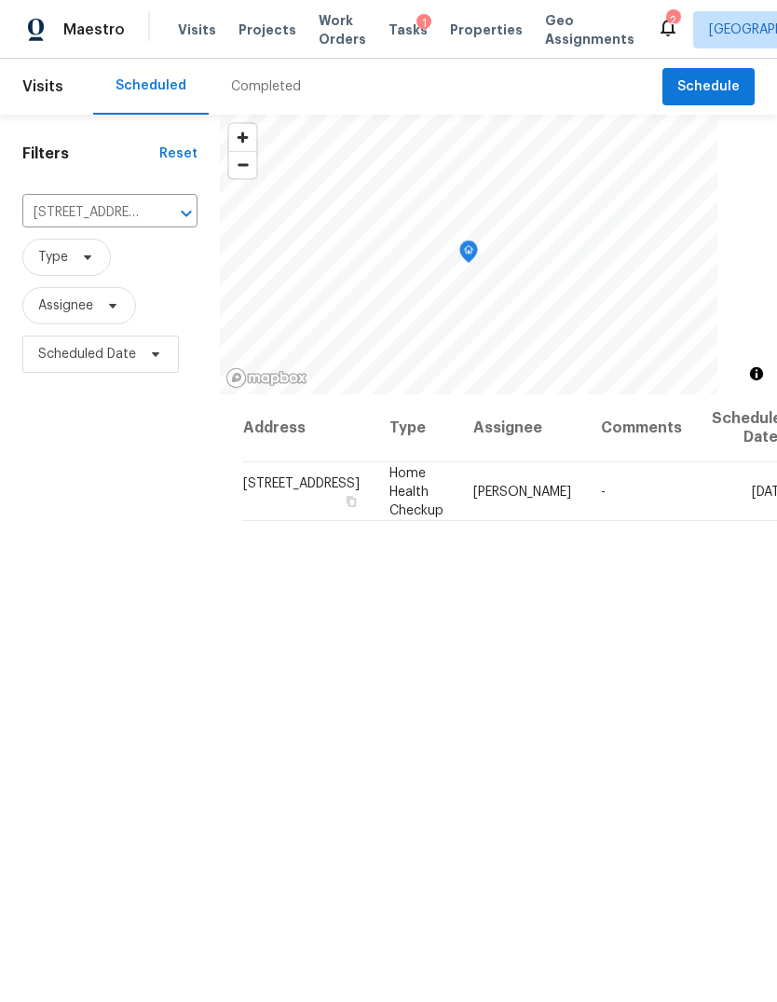
click at [695, 711] on div "Address Type Assignee Comments Scheduled Date ↑ [STREET_ADDRESS] Home Health Ch…" at bounding box center [498, 794] width 557 height 801
